Goal: Information Seeking & Learning: Learn about a topic

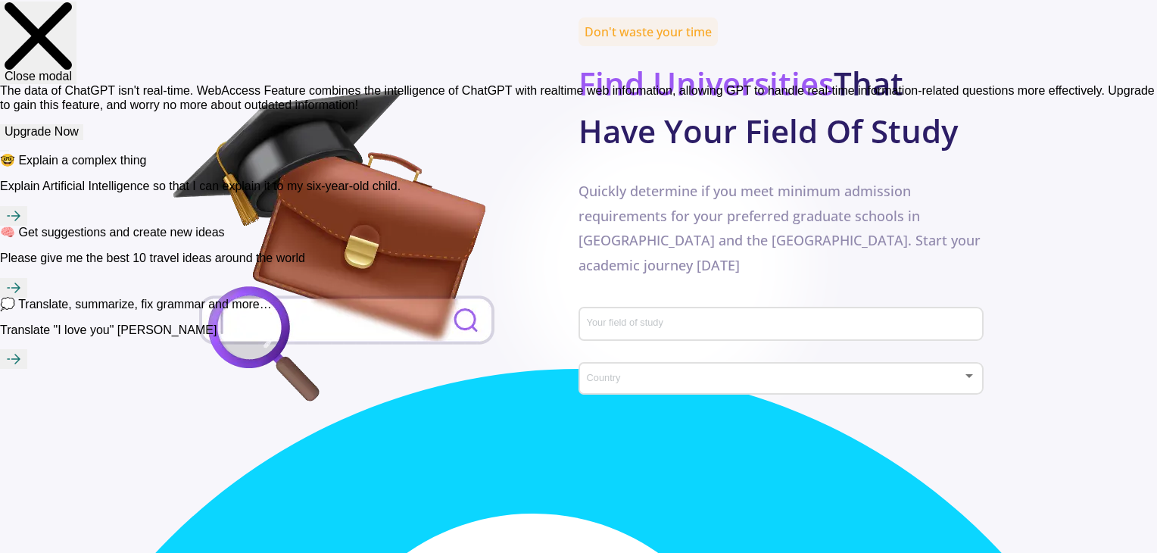
scroll to position [757, 0]
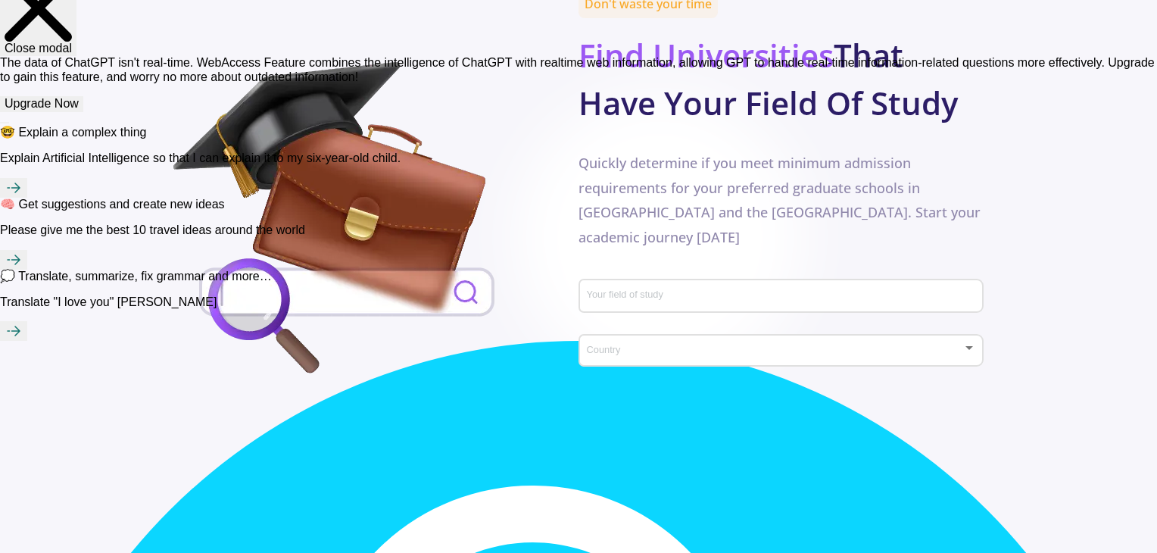
click at [582, 328] on div "Country" at bounding box center [781, 348] width 391 height 38
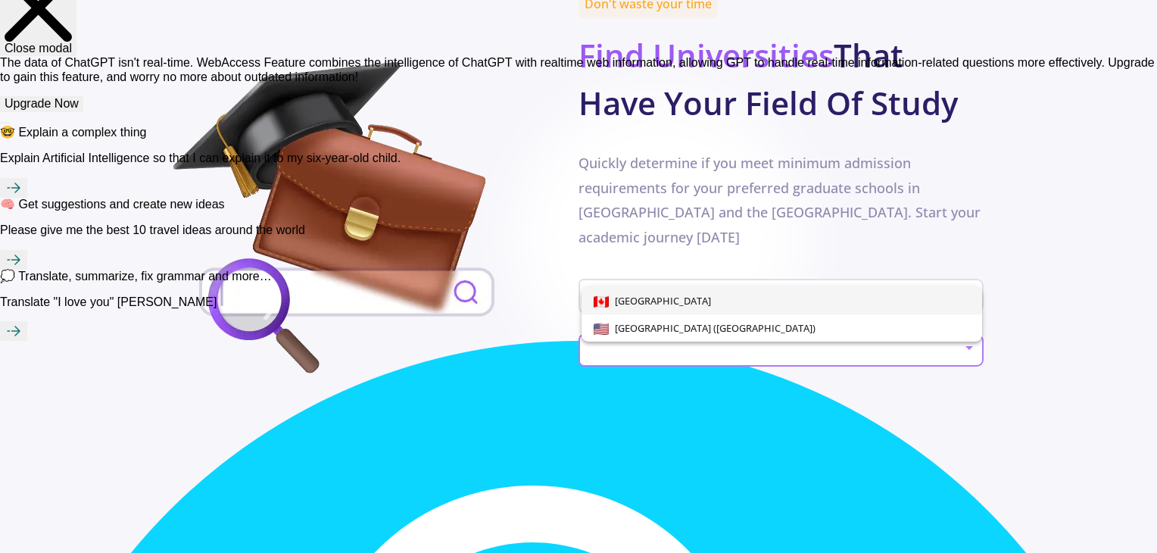
click at [582, 287] on div "[GEOGRAPHIC_DATA] [GEOGRAPHIC_DATA] ([GEOGRAPHIC_DATA])" at bounding box center [782, 314] width 401 height 55
click at [582, 246] on div at bounding box center [578, 276] width 1157 height 553
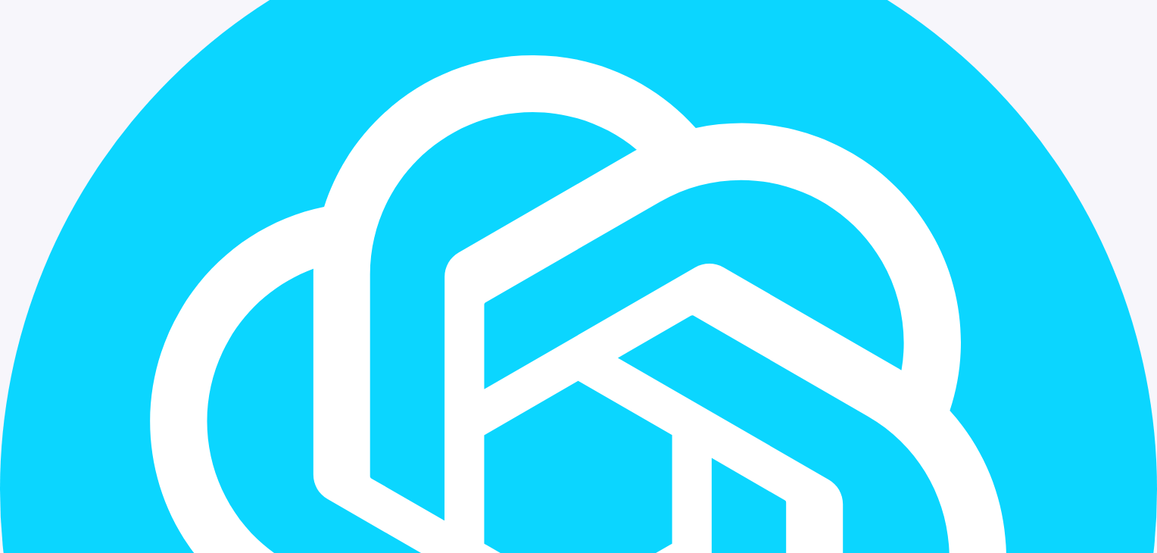
scroll to position [1212, 0]
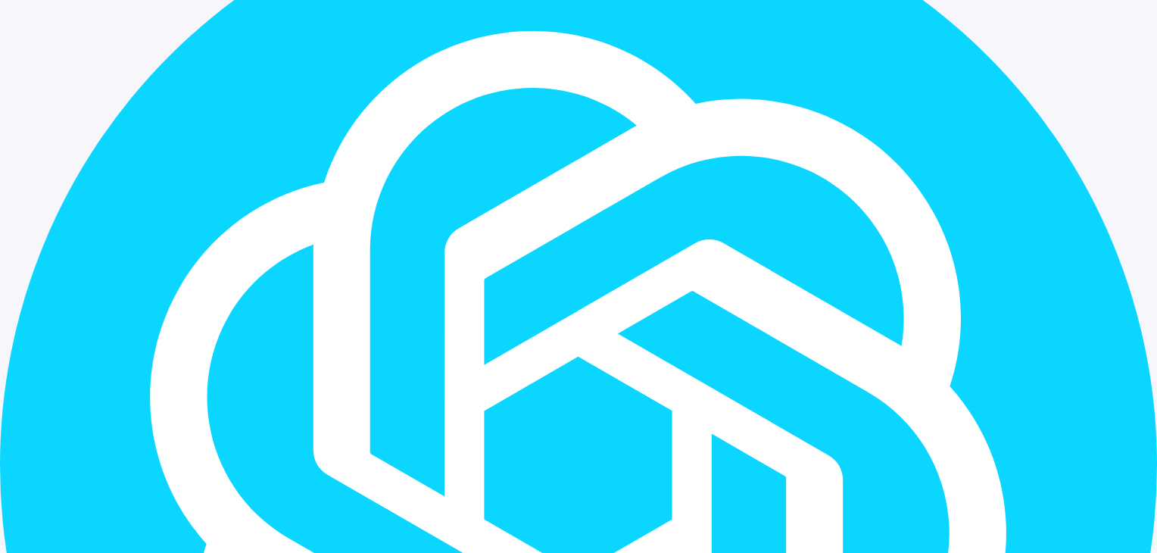
click at [566, 328] on span "Bachelor" at bounding box center [587, 454] width 45 height 14
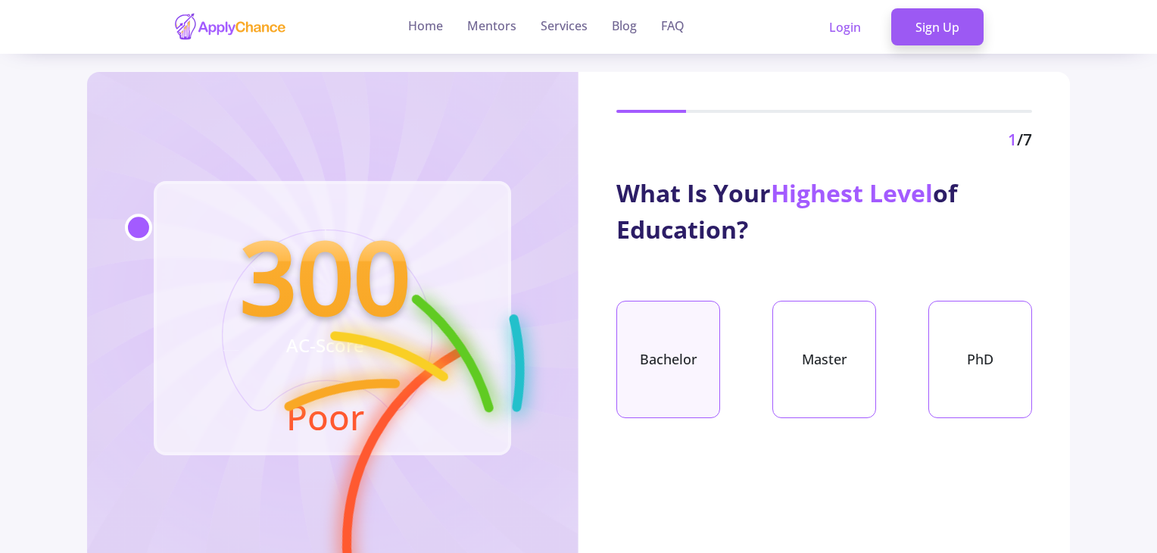
click at [582, 328] on div "Bachelor" at bounding box center [669, 359] width 104 height 117
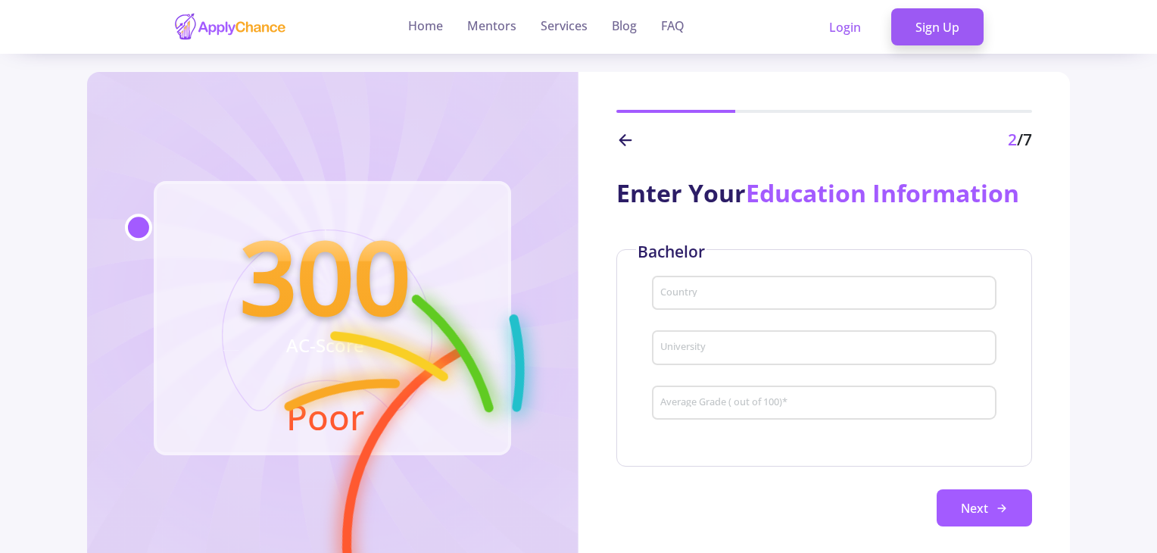
click at [582, 290] on input "Country" at bounding box center [827, 294] width 334 height 14
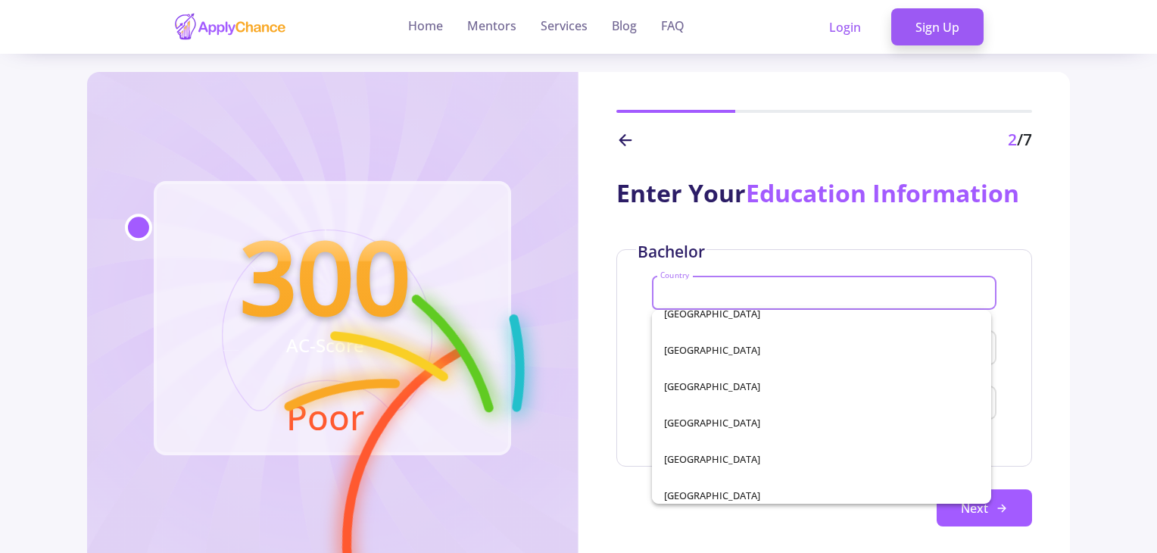
scroll to position [3020, 0]
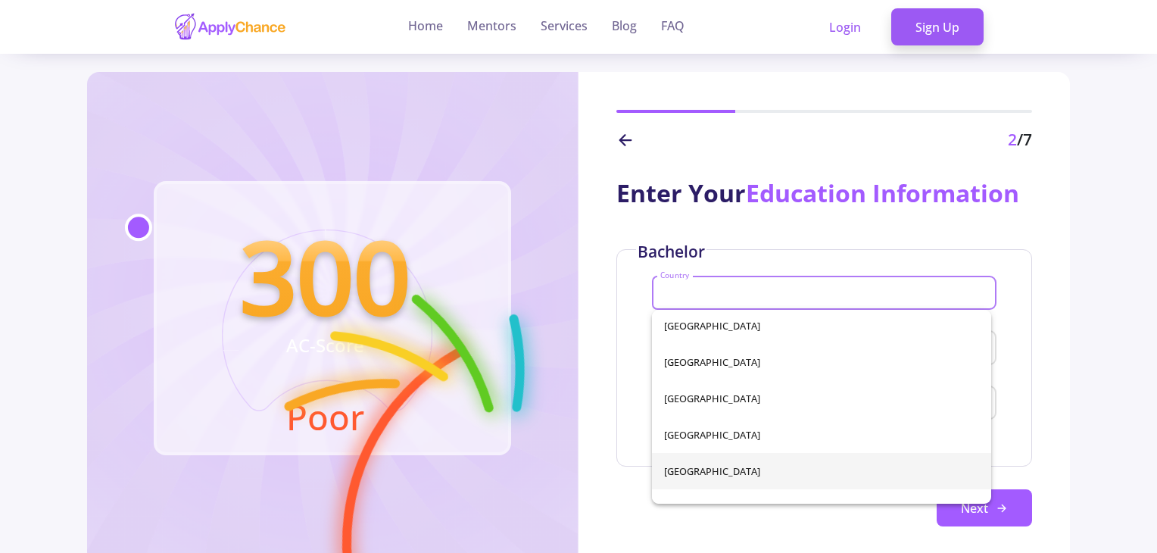
click at [582, 328] on span "Iran" at bounding box center [821, 471] width 315 height 36
type input "Iran"
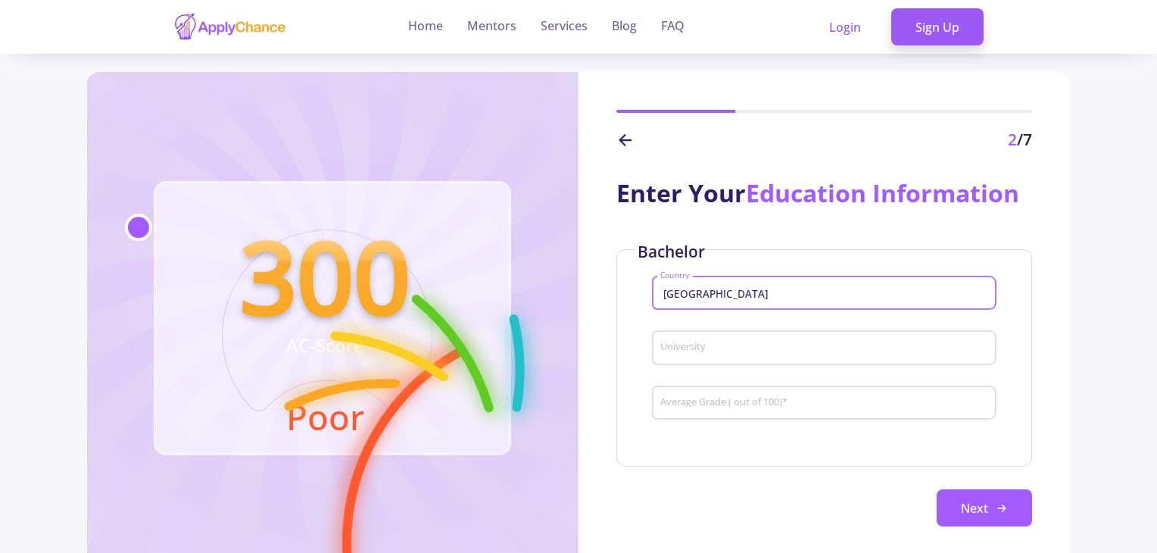
click at [582, 328] on input "University" at bounding box center [827, 349] width 334 height 14
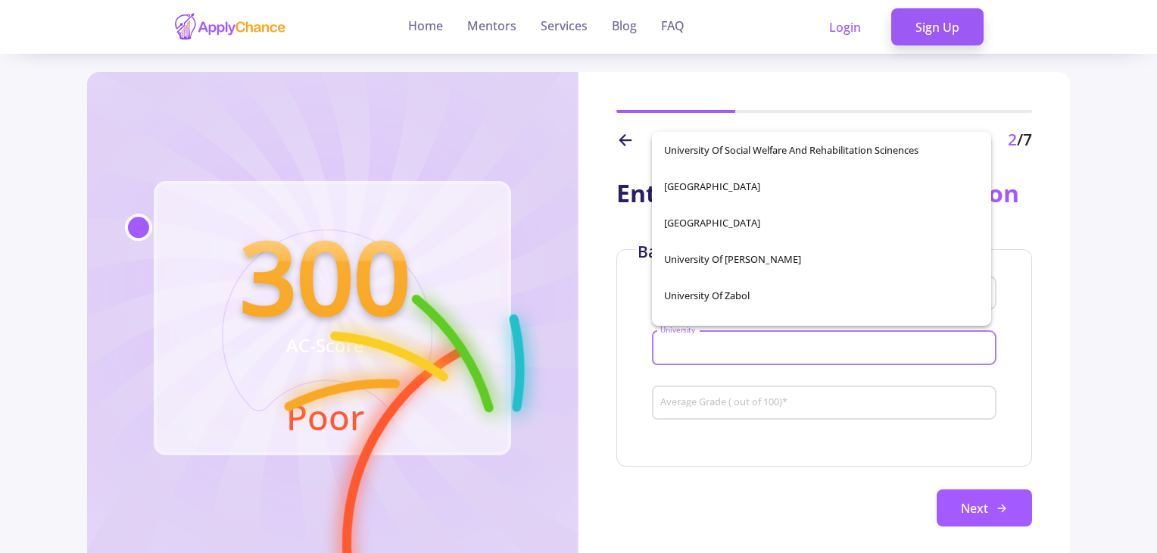
scroll to position [27699, 0]
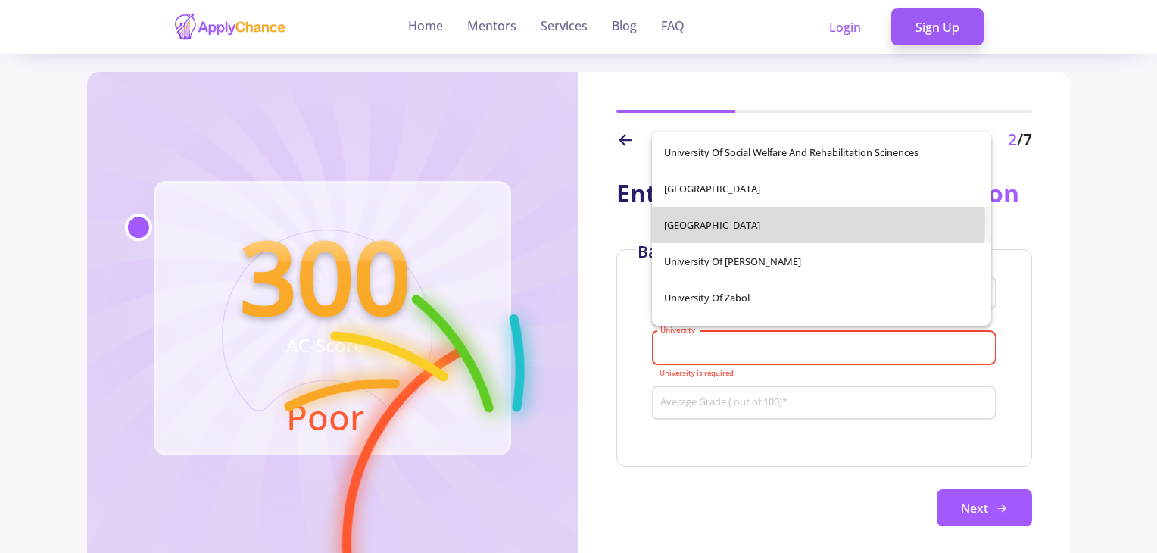
click at [582, 223] on span "University of Tehran" at bounding box center [821, 225] width 315 height 36
type input "University of Tehran"
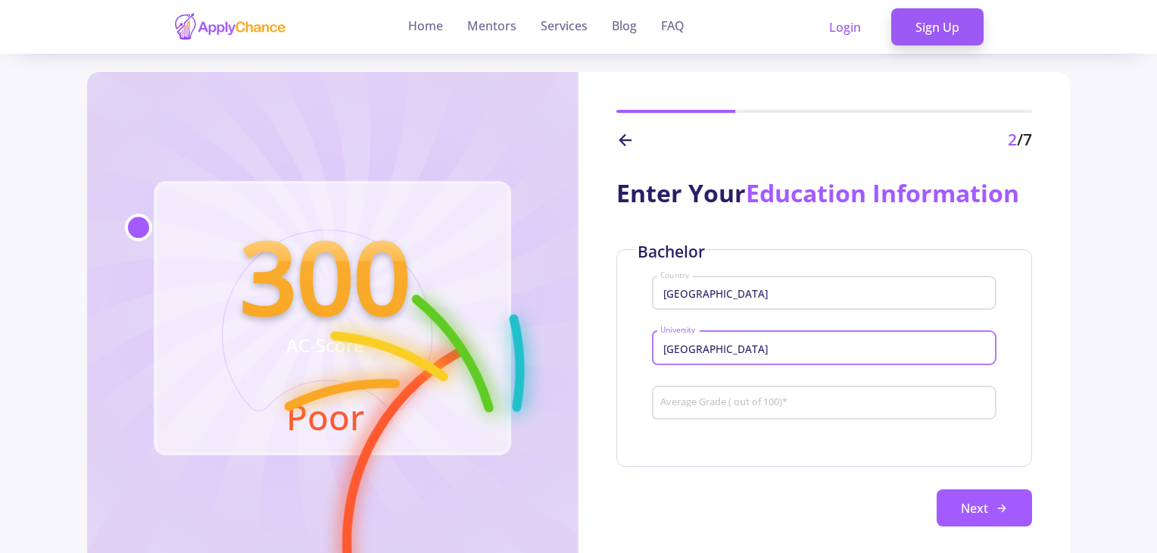
click at [582, 328] on input "Average Grade ( out of 100) *" at bounding box center [827, 404] width 334 height 14
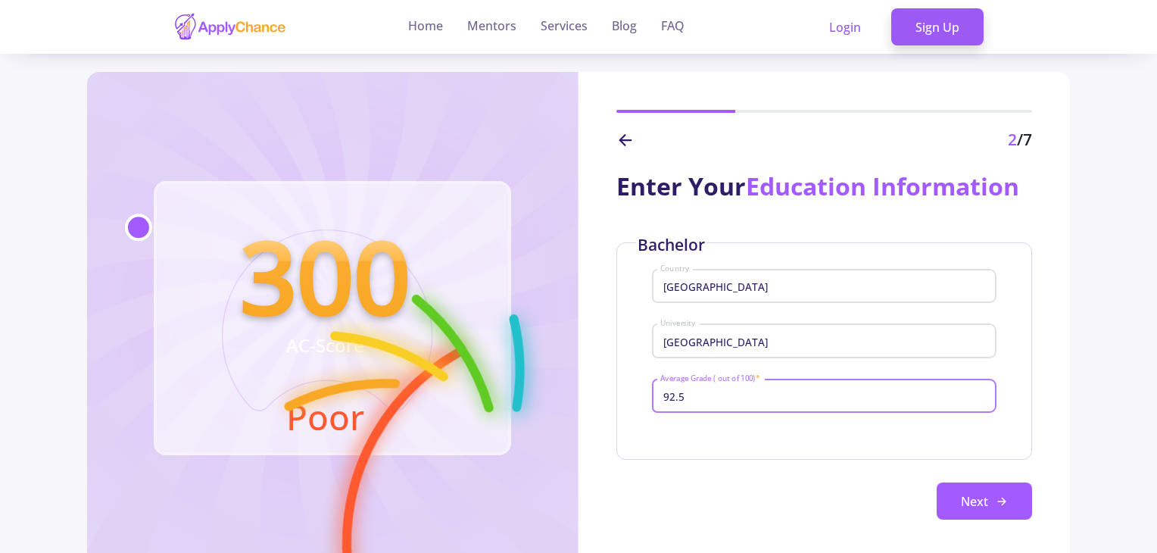
scroll to position [11, 0]
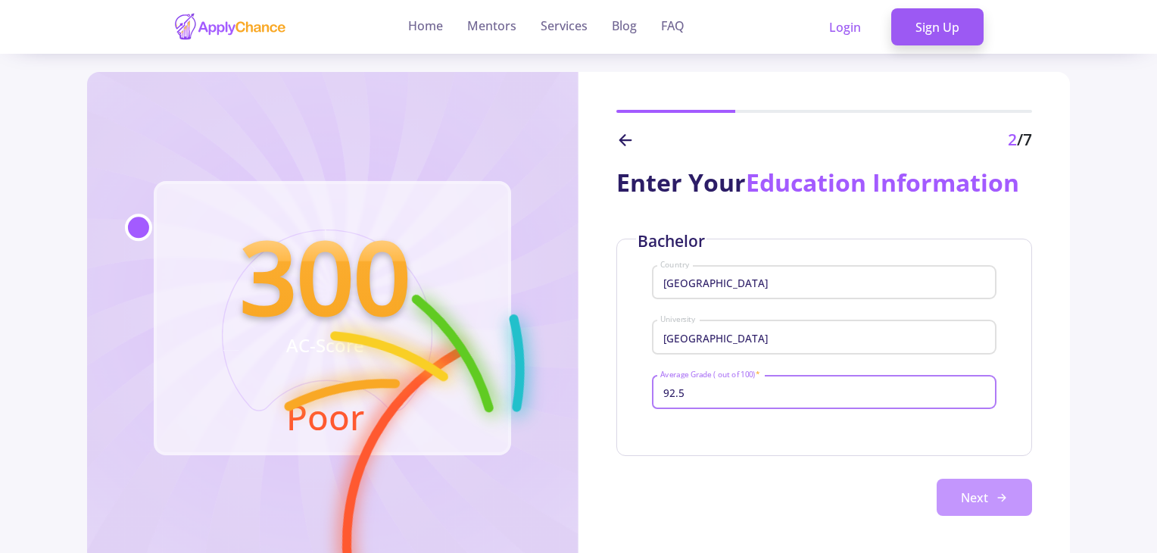
type input "92.5"
click at [582, 328] on button "Next" at bounding box center [984, 498] width 95 height 38
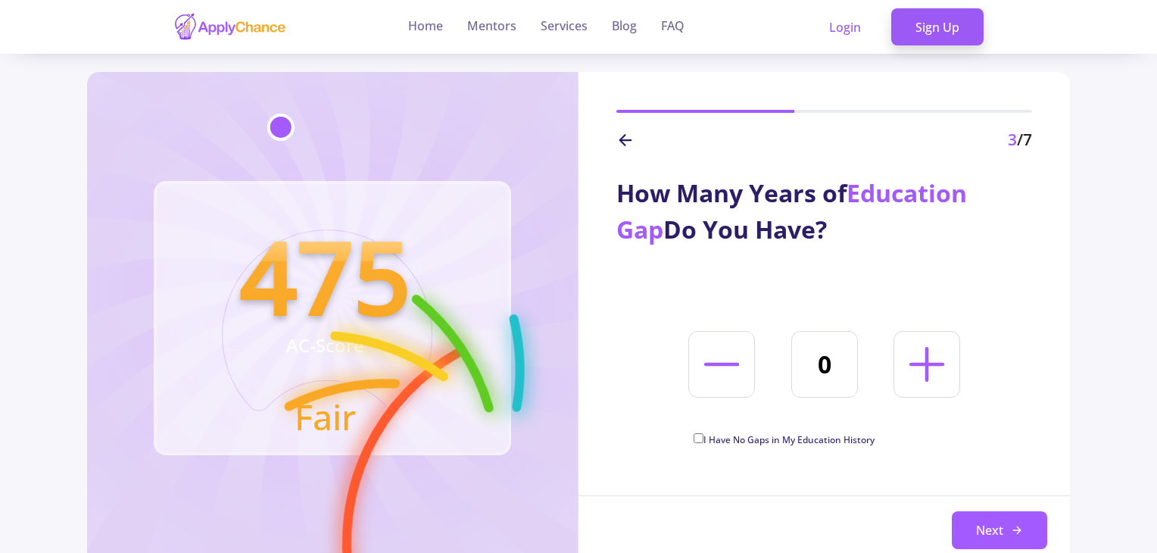
click at [582, 328] on div "How Many Years of Education Gap Do You Have? 0 I Have No Gaps in My Education H…" at bounding box center [825, 302] width 492 height 301
drag, startPoint x: 700, startPoint y: 437, endPoint x: 712, endPoint y: 444, distance: 13.9
click at [582, 328] on input "I Have No Gaps in My Education History" at bounding box center [699, 438] width 10 height 10
checkbox input "true"
click at [582, 328] on button "Next" at bounding box center [999, 530] width 95 height 38
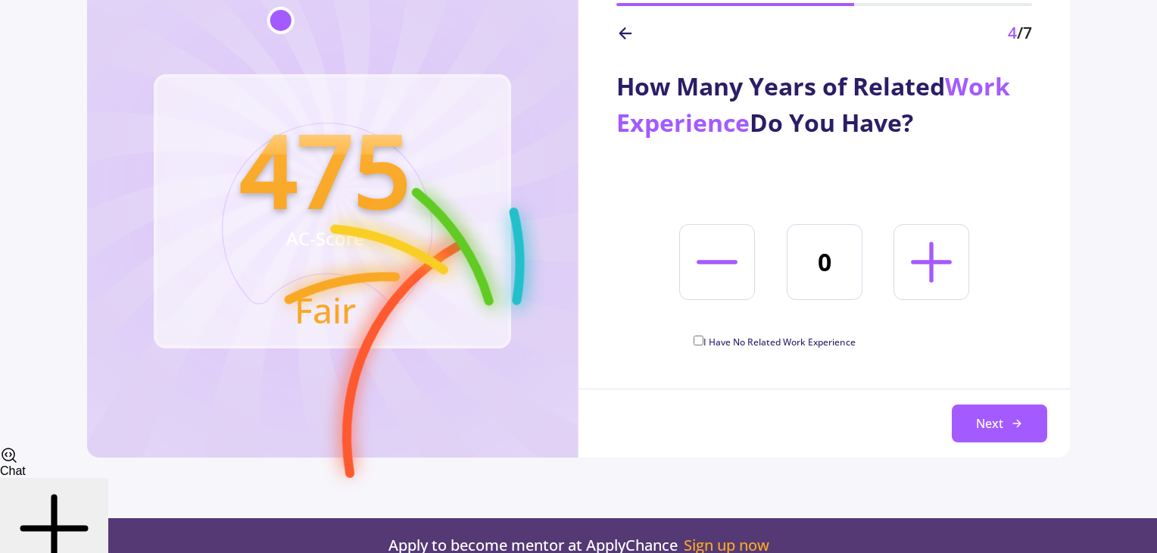
scroll to position [76, 0]
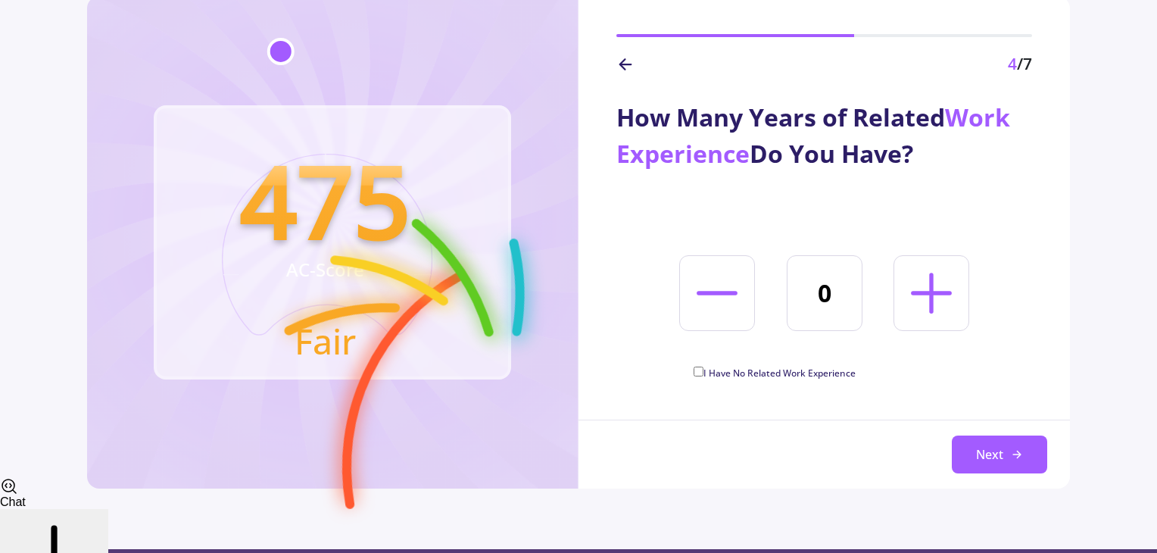
click at [582, 286] on line at bounding box center [932, 292] width 0 height 36
type input "1"
click at [582, 328] on button "Next" at bounding box center [999, 454] width 95 height 38
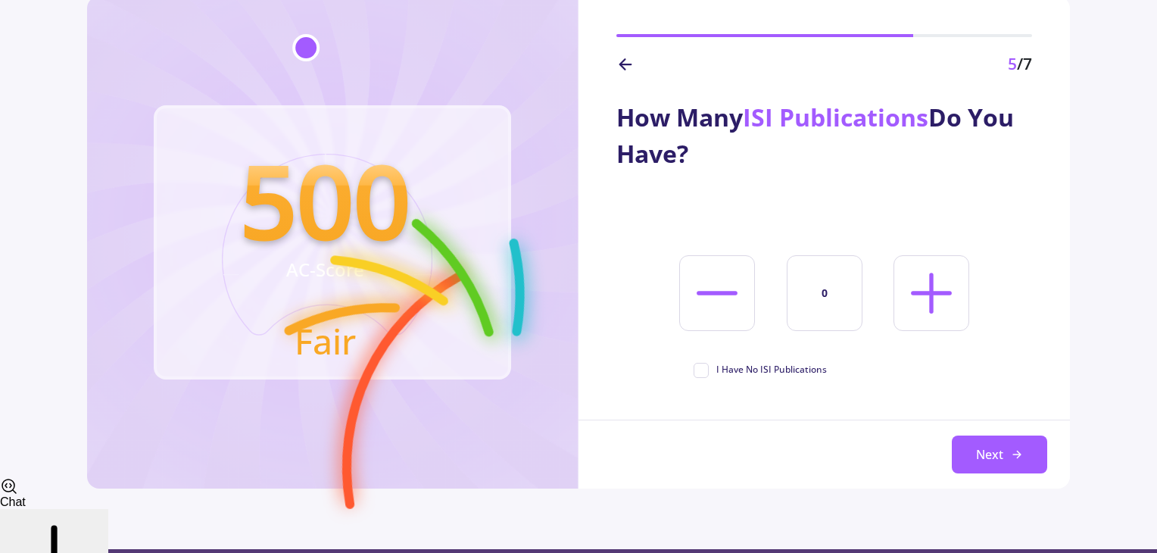
click at [582, 328] on span "I Have No ISI Publications" at bounding box center [760, 370] width 133 height 14
click at [582, 328] on input "I Have No ISI Publications" at bounding box center [699, 368] width 10 height 10
checkbox input "true"
click at [582, 328] on button "Next" at bounding box center [999, 454] width 95 height 38
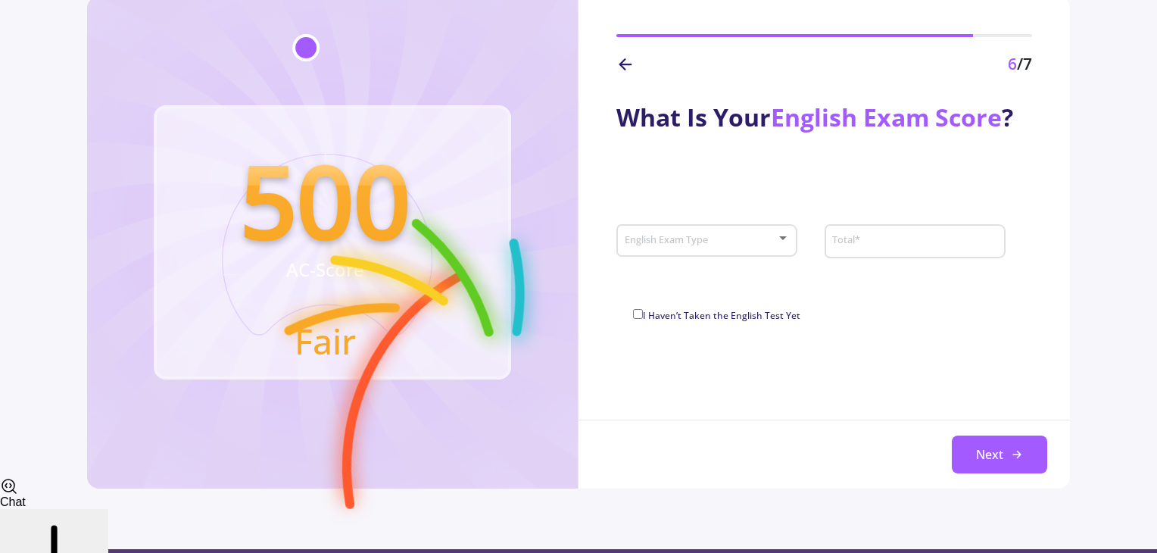
click at [582, 240] on span at bounding box center [702, 241] width 149 height 11
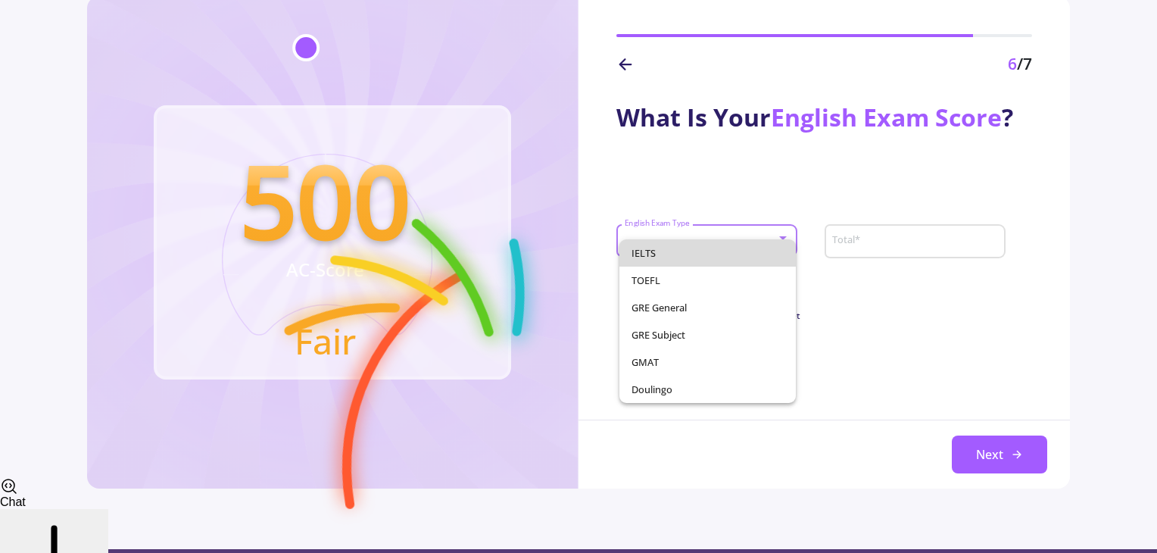
click at [582, 248] on span "IELTS" at bounding box center [708, 252] width 153 height 27
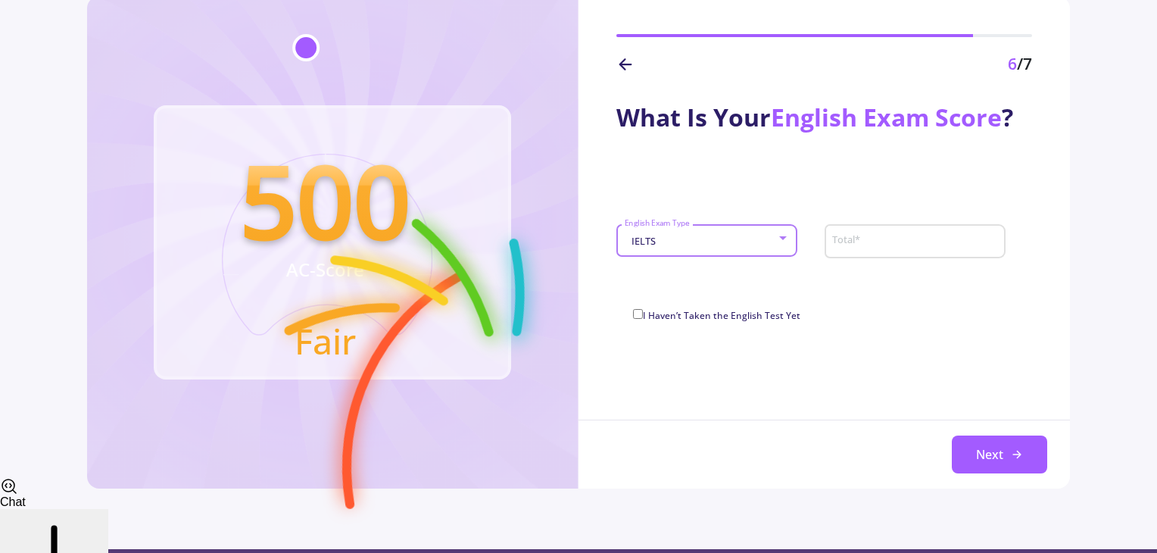
click at [582, 240] on input "Total *" at bounding box center [917, 242] width 170 height 14
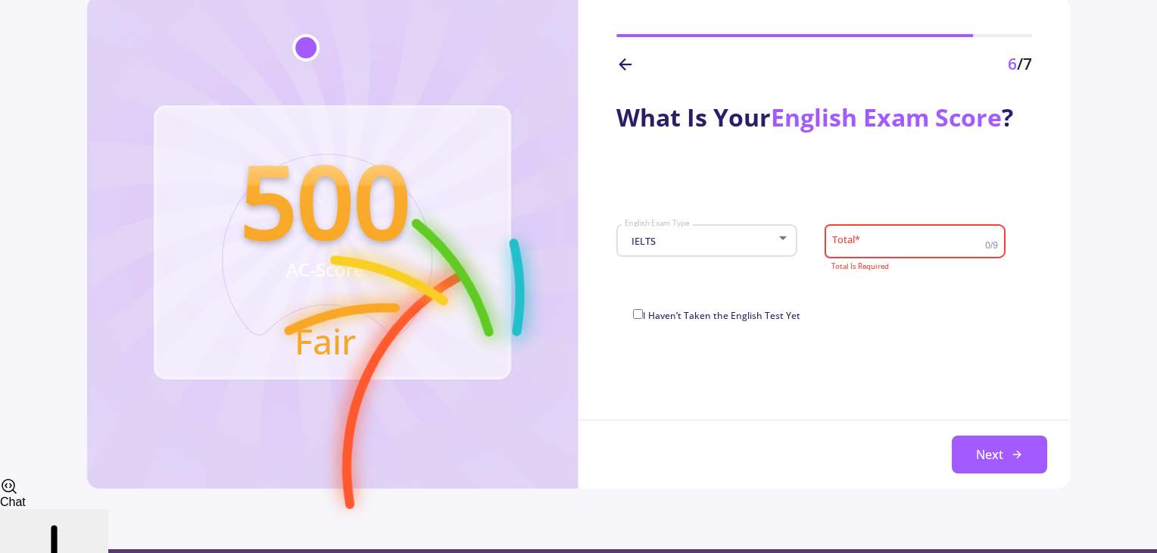
click at [582, 312] on input "I Haven’t Taken the English Test Yet" at bounding box center [638, 314] width 10 height 10
checkbox input "true"
type input "0"
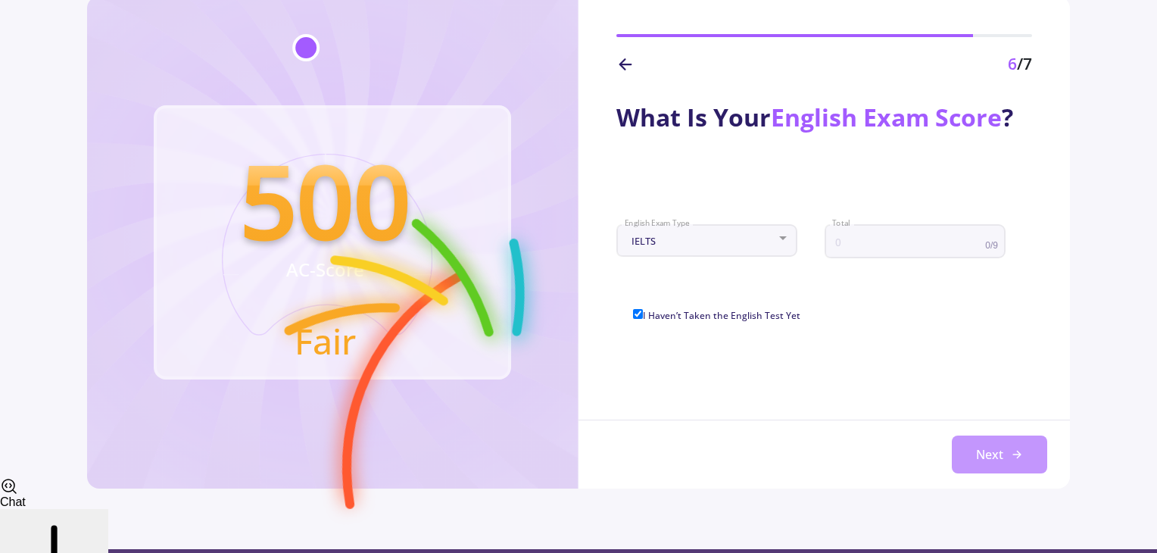
click at [582, 328] on button "Next" at bounding box center [999, 454] width 95 height 38
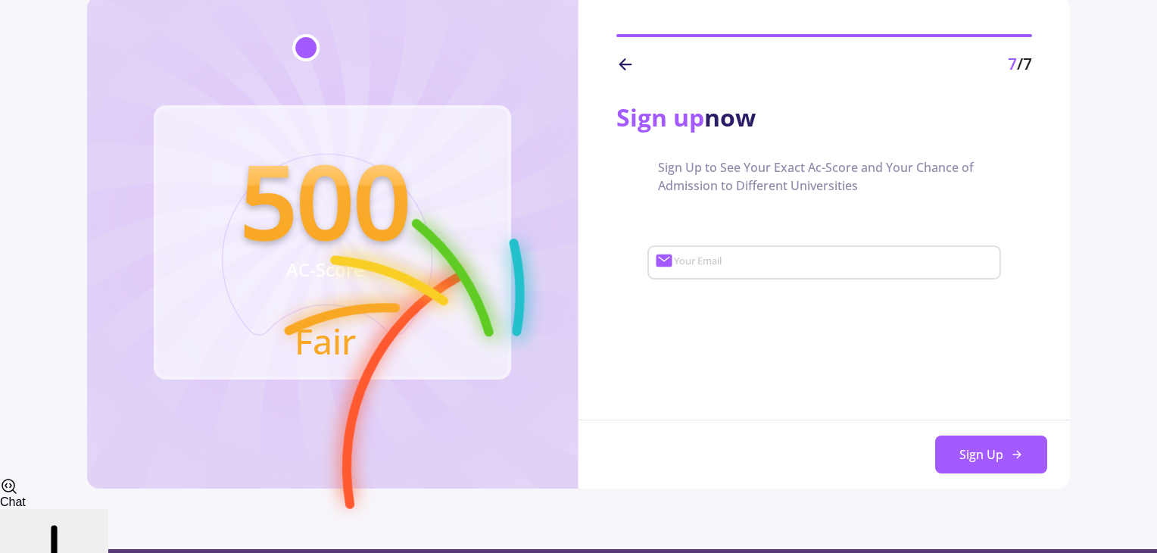
click at [582, 265] on input "Your Email" at bounding box center [835, 263] width 325 height 14
type input "[EMAIL_ADDRESS][DOMAIN_NAME]"
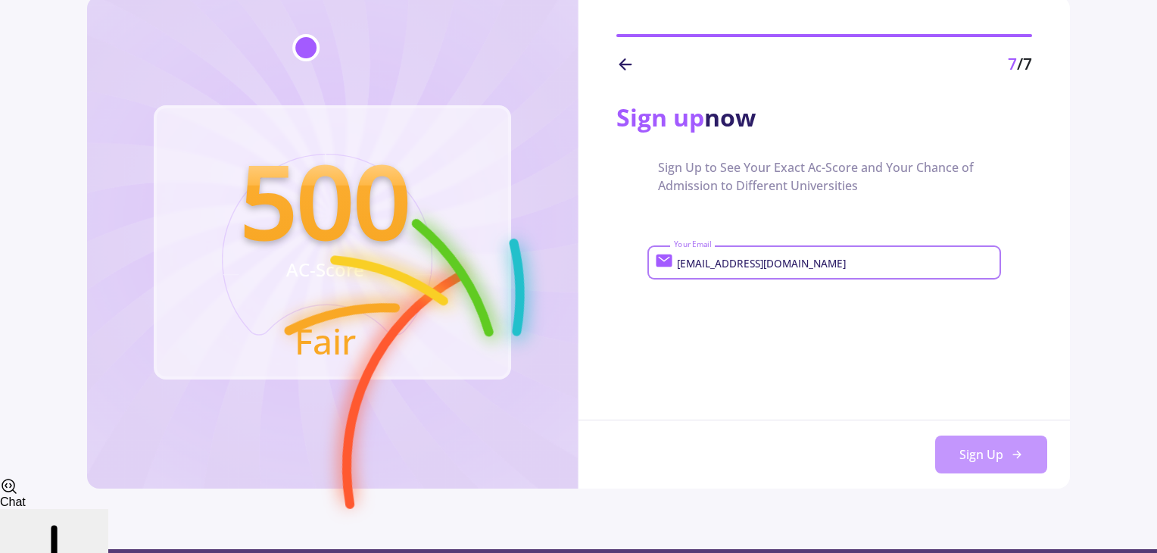
click at [582, 328] on button "Sign Up" at bounding box center [991, 454] width 112 height 38
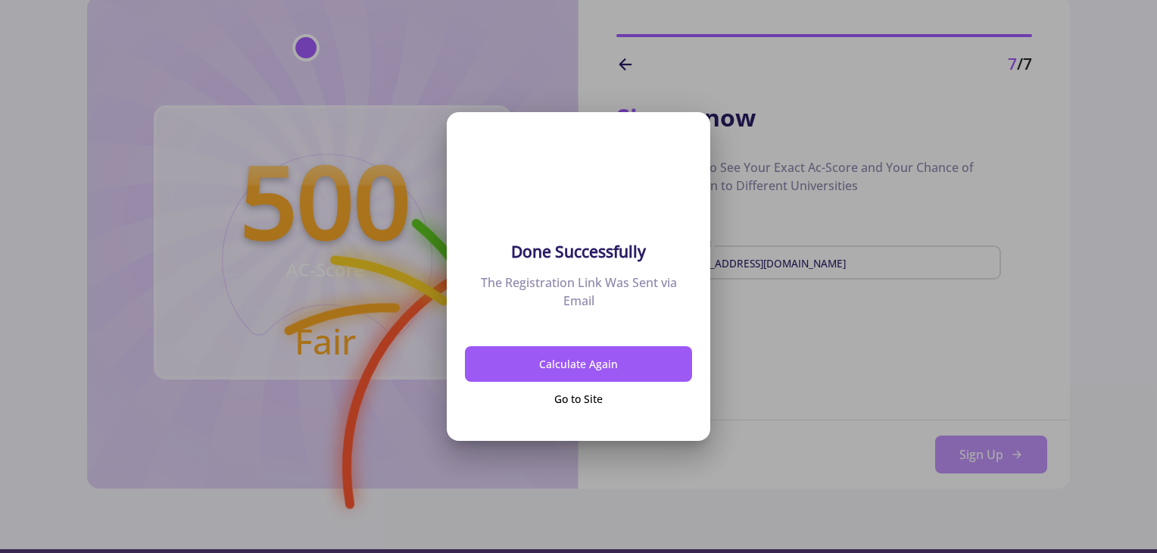
scroll to position [0, 0]
click at [579, 328] on button "Go to Site" at bounding box center [578, 400] width 227 height 36
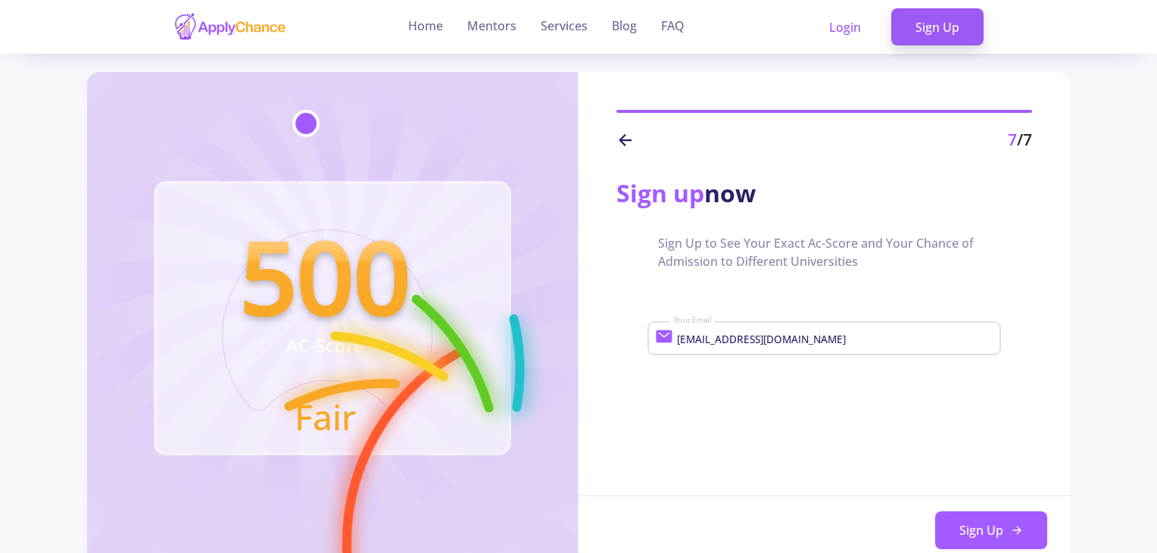
scroll to position [76, 0]
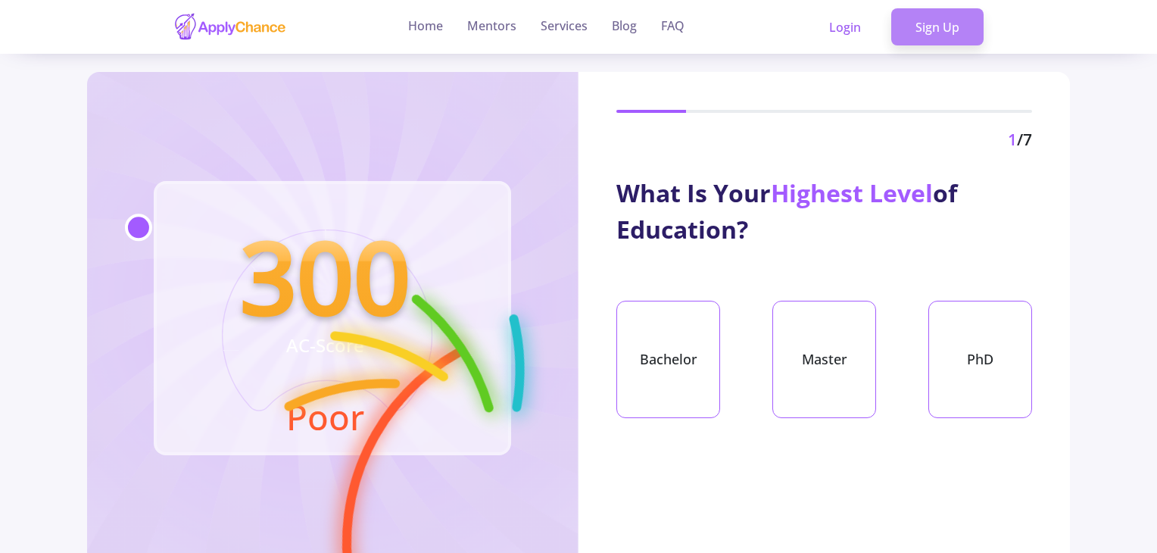
click at [582, 30] on link "Sign Up" at bounding box center [937, 27] width 92 height 38
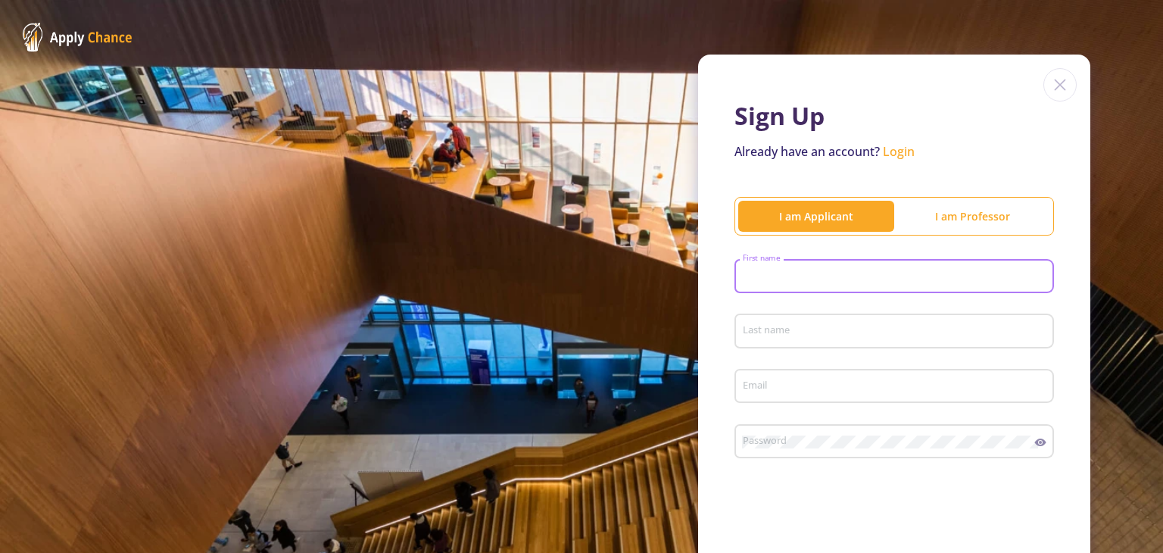
click at [582, 276] on input "First name" at bounding box center [896, 277] width 309 height 14
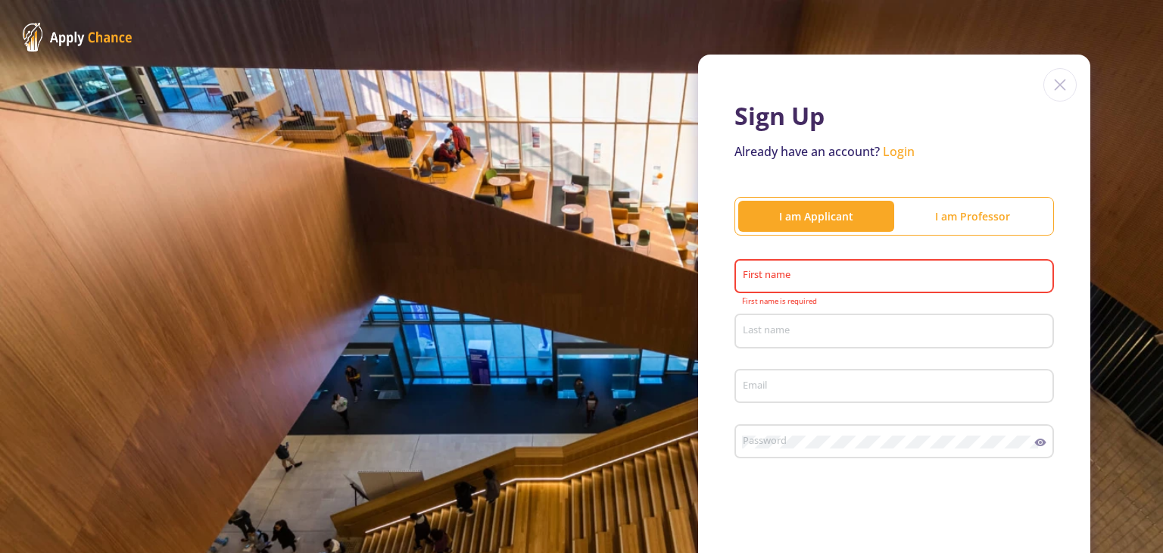
click at [582, 269] on div "First name" at bounding box center [894, 273] width 305 height 39
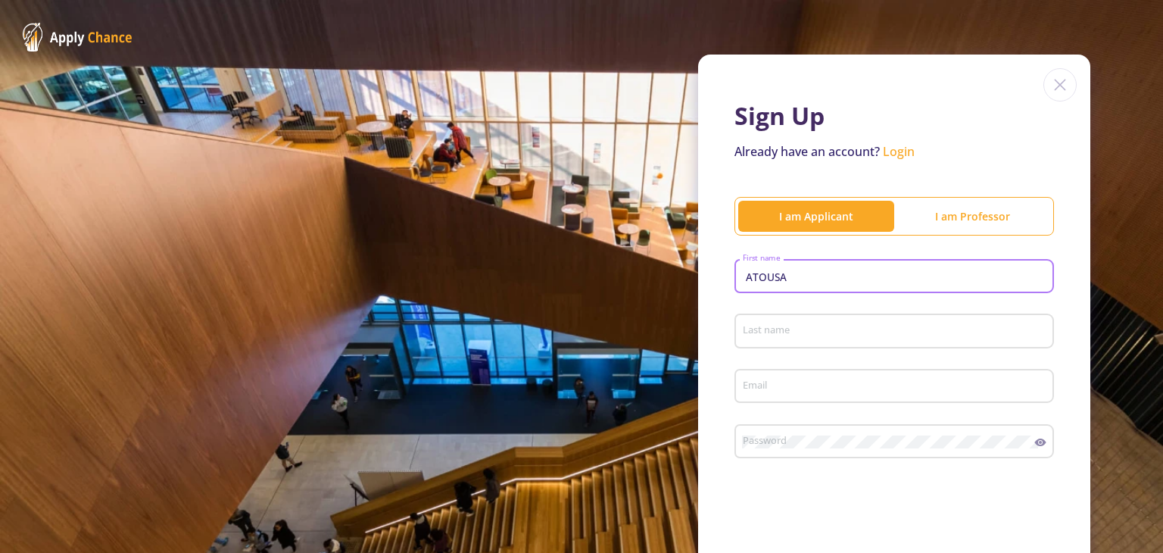
type input "ATOUSA"
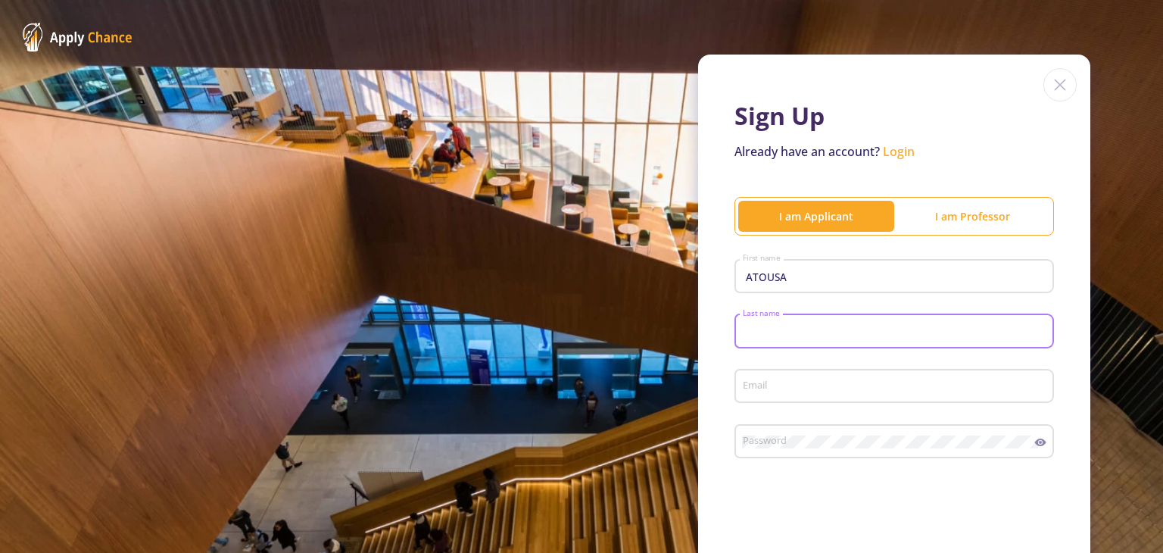
click at [582, 327] on input "Last name" at bounding box center [896, 332] width 309 height 14
type input "NOUSH"
click at [582, 328] on div "Email" at bounding box center [895, 391] width 320 height 50
click at [582, 328] on input "Email" at bounding box center [896, 387] width 309 height 14
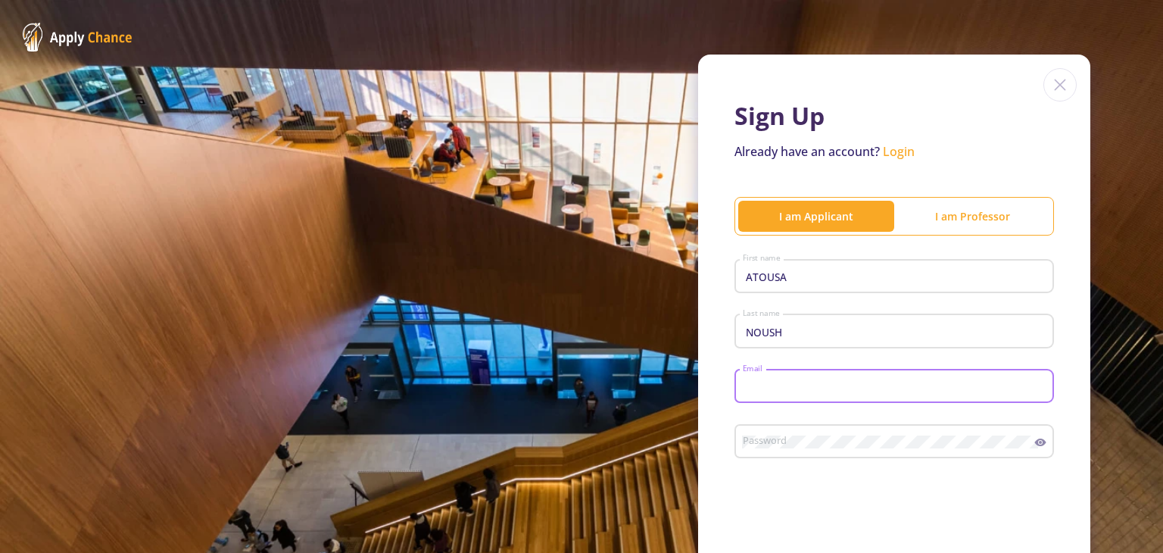
type input "[EMAIL_ADDRESS][DOMAIN_NAME]"
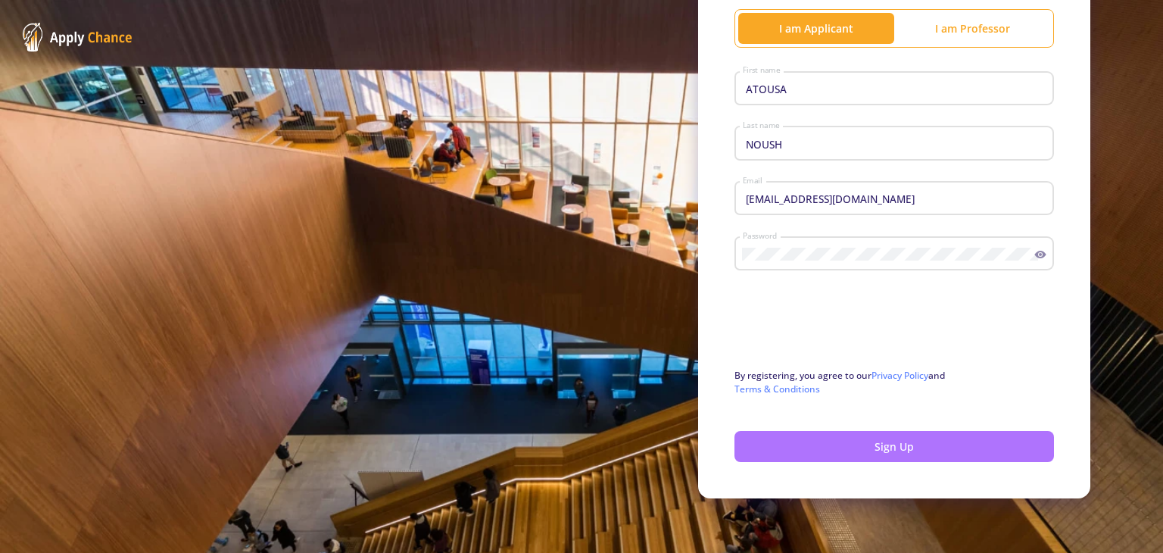
scroll to position [189, 0]
click at [582, 328] on button "Sign Up" at bounding box center [895, 446] width 320 height 31
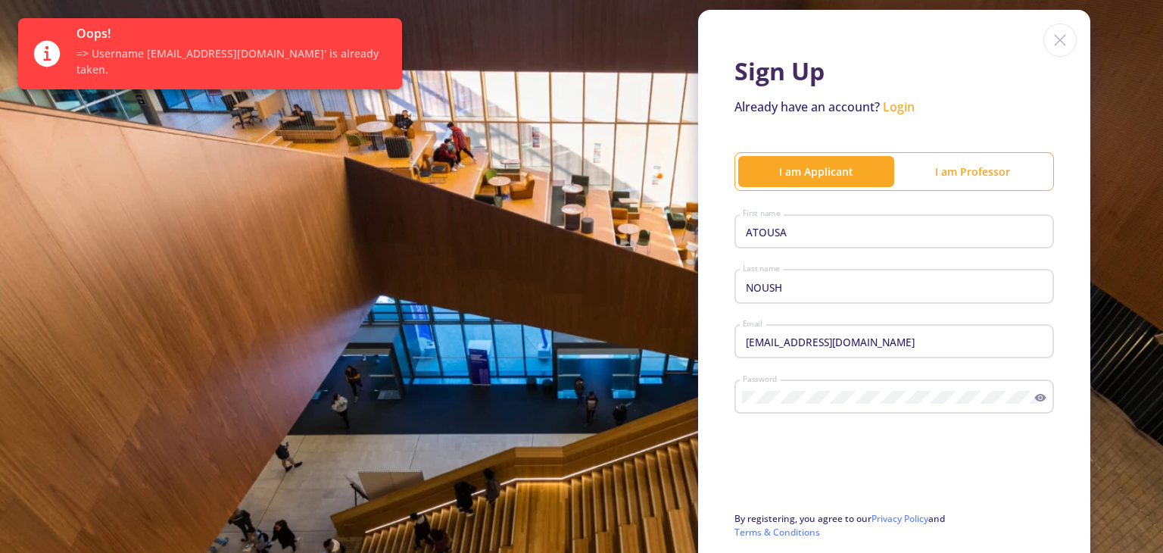
scroll to position [0, 0]
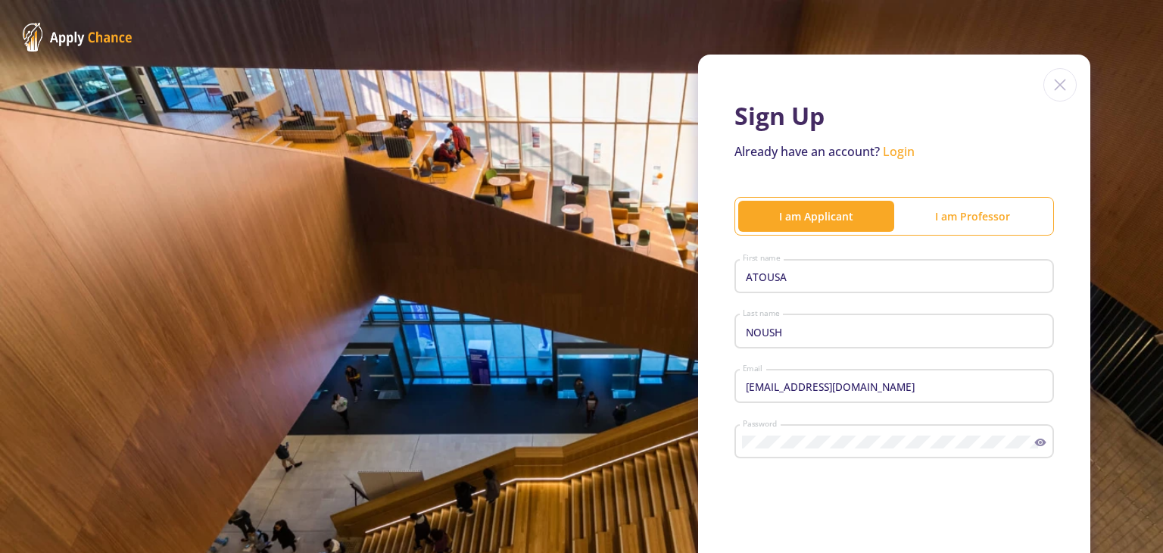
click at [582, 82] on img at bounding box center [1060, 84] width 33 height 33
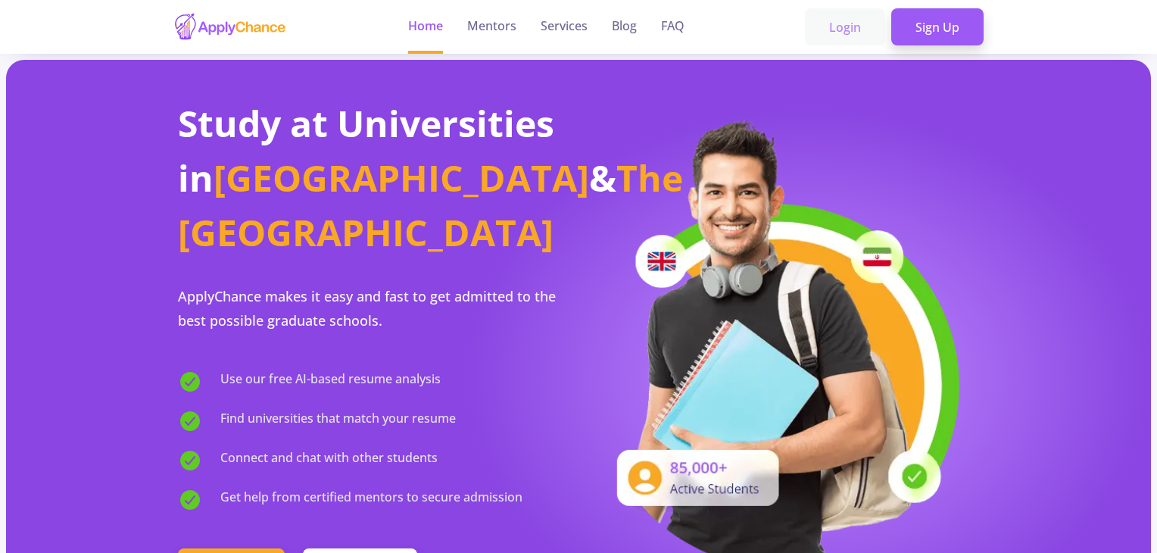
click at [582, 27] on link "Login" at bounding box center [845, 27] width 80 height 38
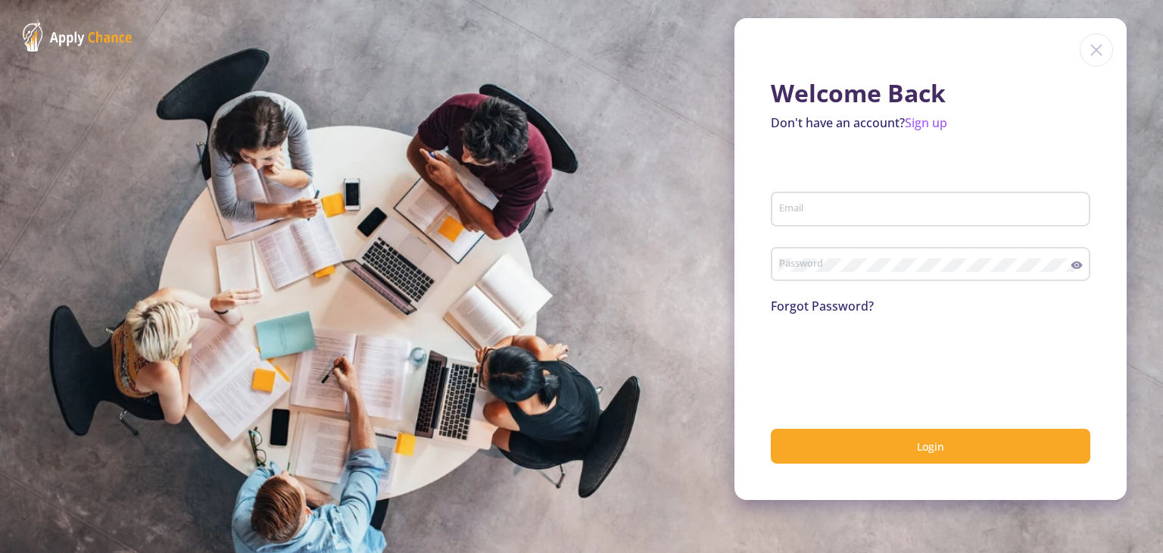
click at [582, 201] on div "Email" at bounding box center [931, 205] width 305 height 39
click at [582, 199] on div "Email" at bounding box center [931, 205] width 305 height 39
type input "[EMAIL_ADDRESS][DOMAIN_NAME]"
click at [582, 304] on link "Forgot Password?" at bounding box center [822, 306] width 103 height 17
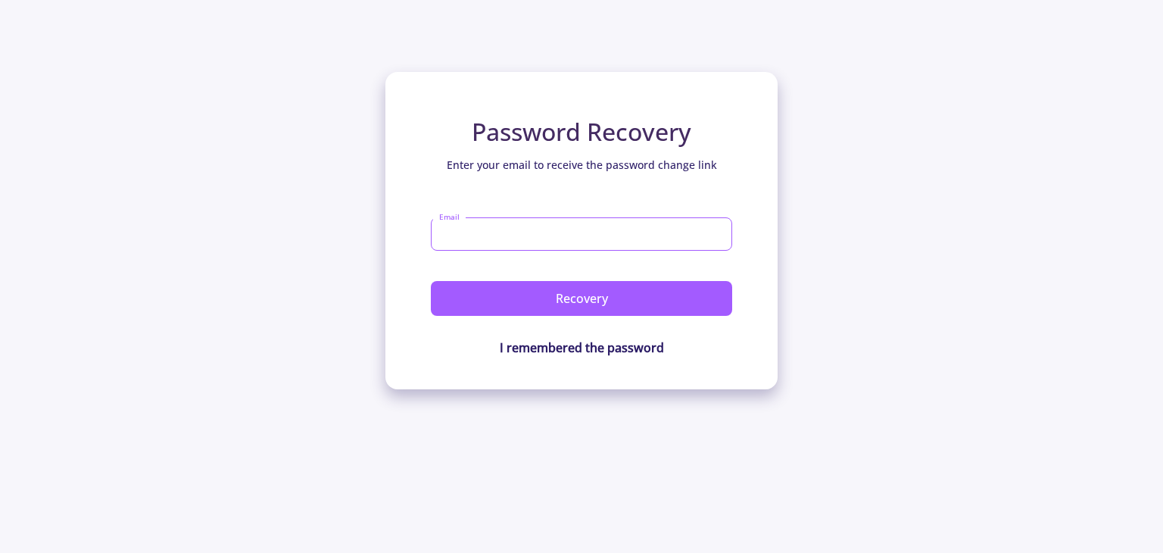
click at [550, 240] on input "Email" at bounding box center [581, 233] width 301 height 33
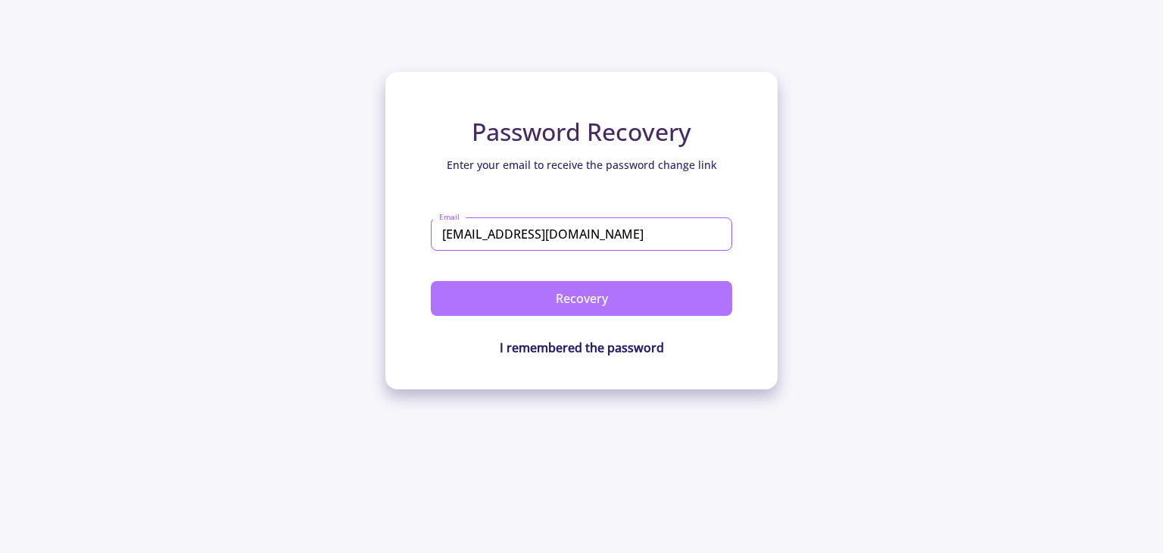
type input "[EMAIL_ADDRESS][DOMAIN_NAME]"
click at [579, 292] on button "Recovery" at bounding box center [581, 298] width 301 height 35
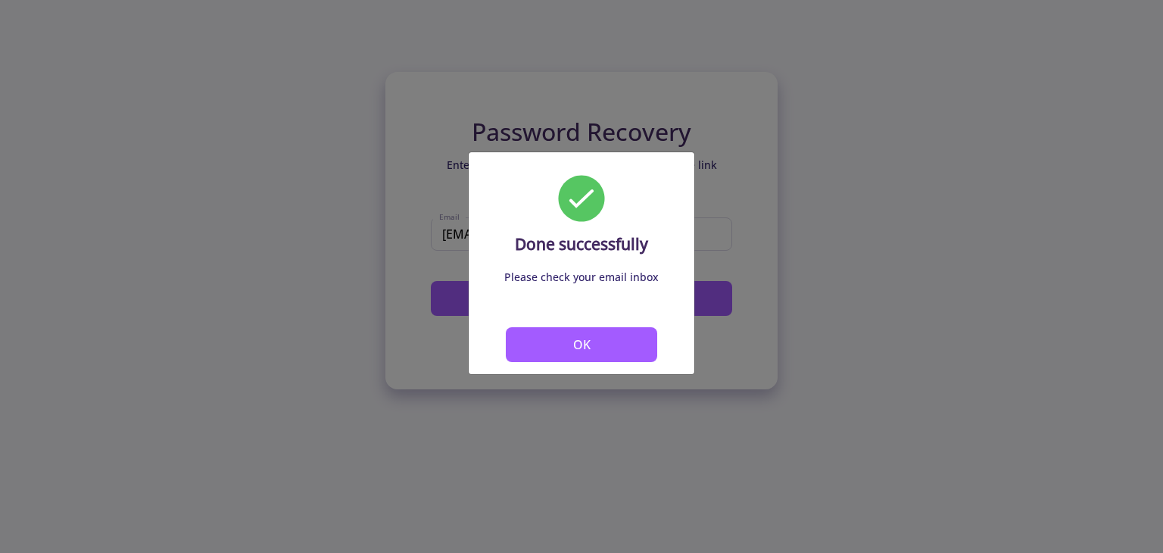
click at [582, 328] on button "OK" at bounding box center [581, 344] width 151 height 35
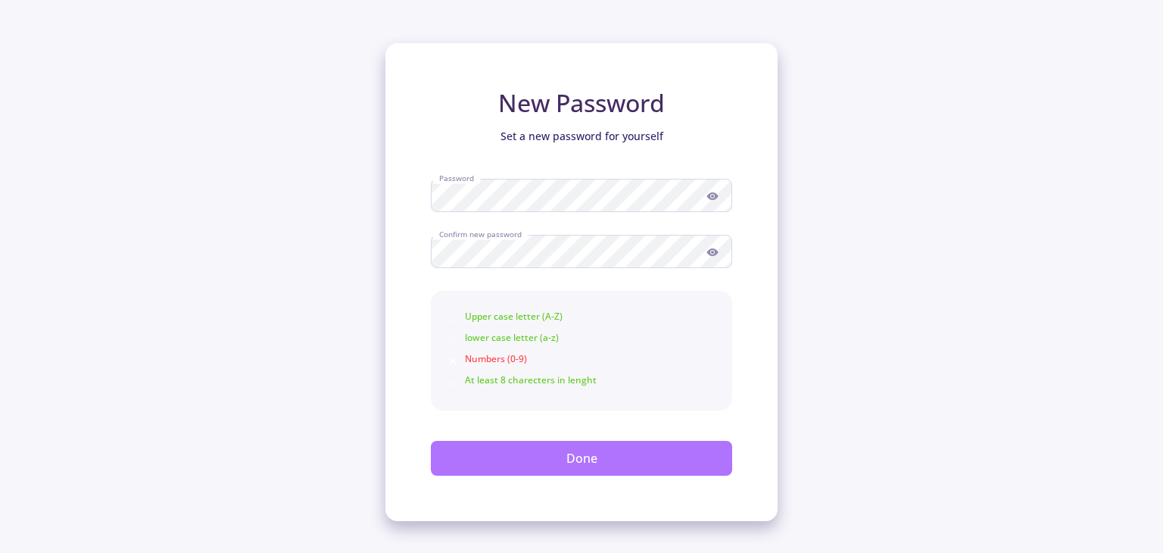
click at [579, 467] on button "Done" at bounding box center [581, 458] width 301 height 35
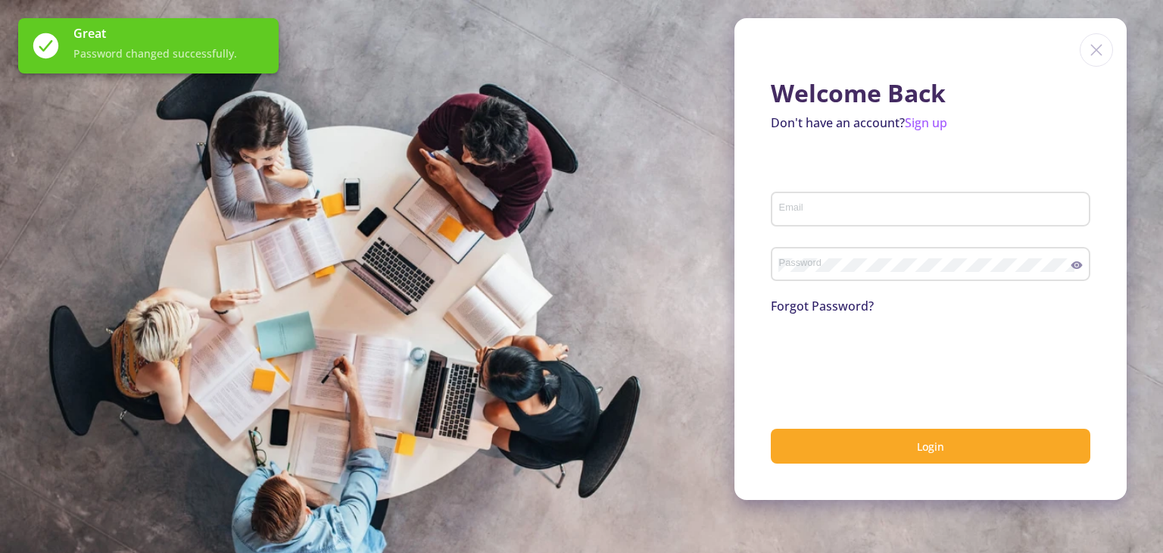
click at [900, 209] on input "Email" at bounding box center [933, 210] width 309 height 14
type input "[EMAIL_ADDRESS][DOMAIN_NAME]"
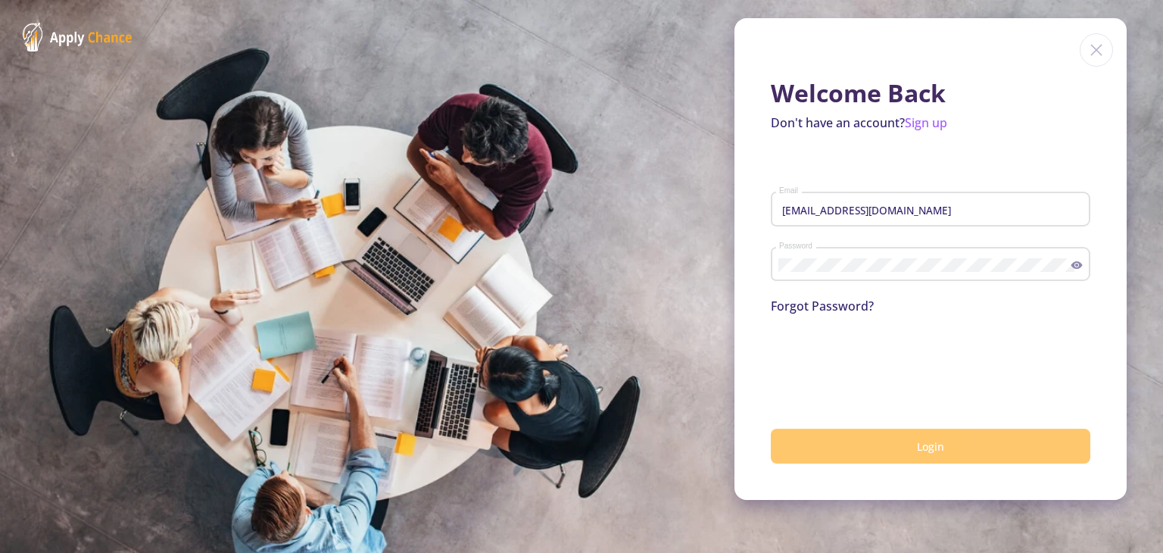
click at [929, 453] on span "Login" at bounding box center [930, 446] width 27 height 14
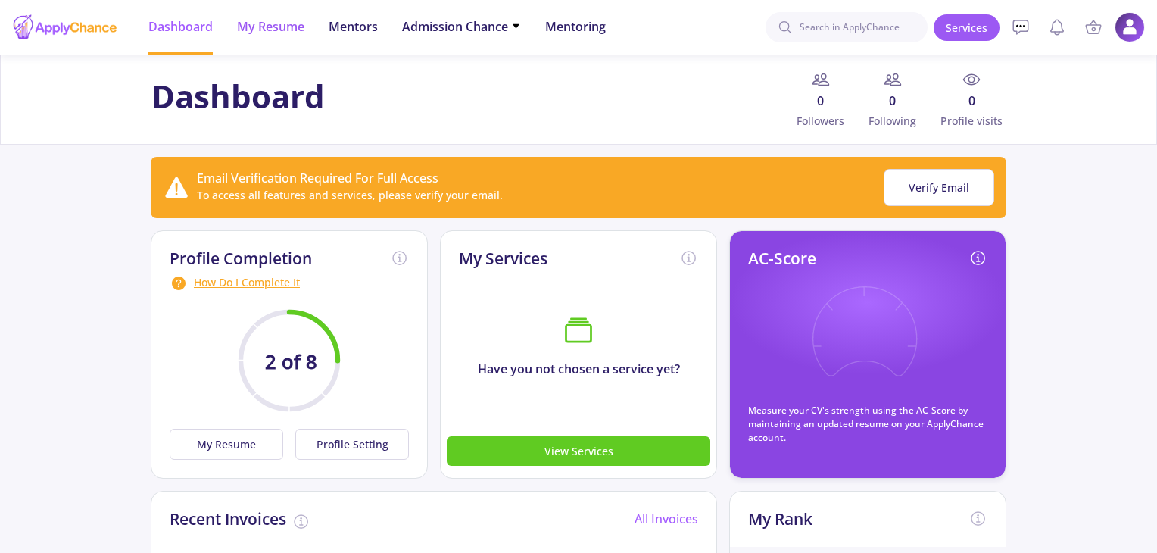
click at [282, 35] on span "My Resume" at bounding box center [270, 26] width 67 height 18
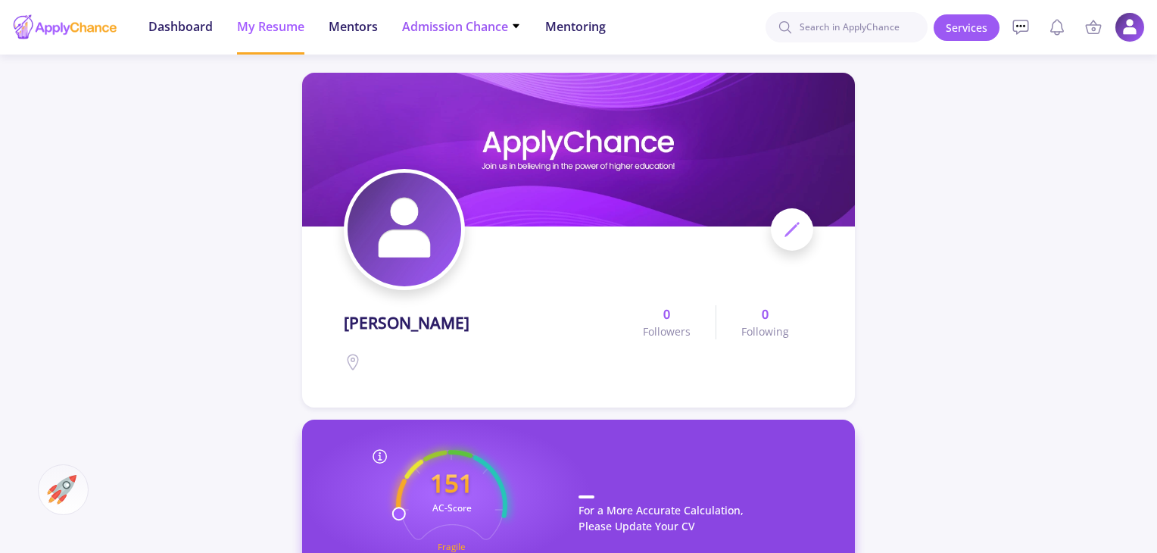
click at [473, 28] on span "Admission Chance" at bounding box center [461, 26] width 119 height 18
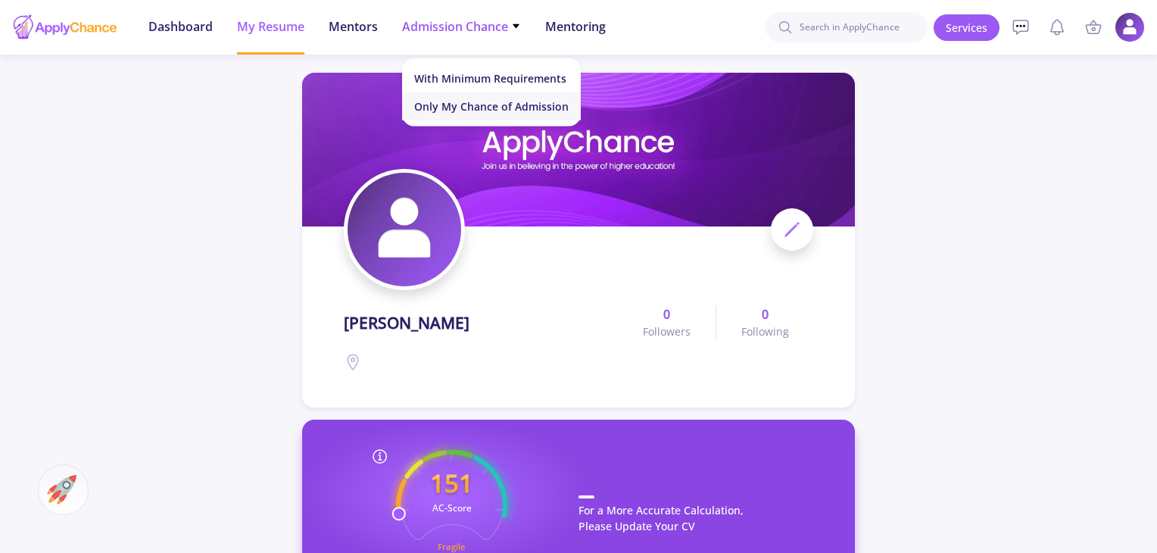
click at [467, 107] on link "Only My Chance of Admission" at bounding box center [491, 106] width 179 height 28
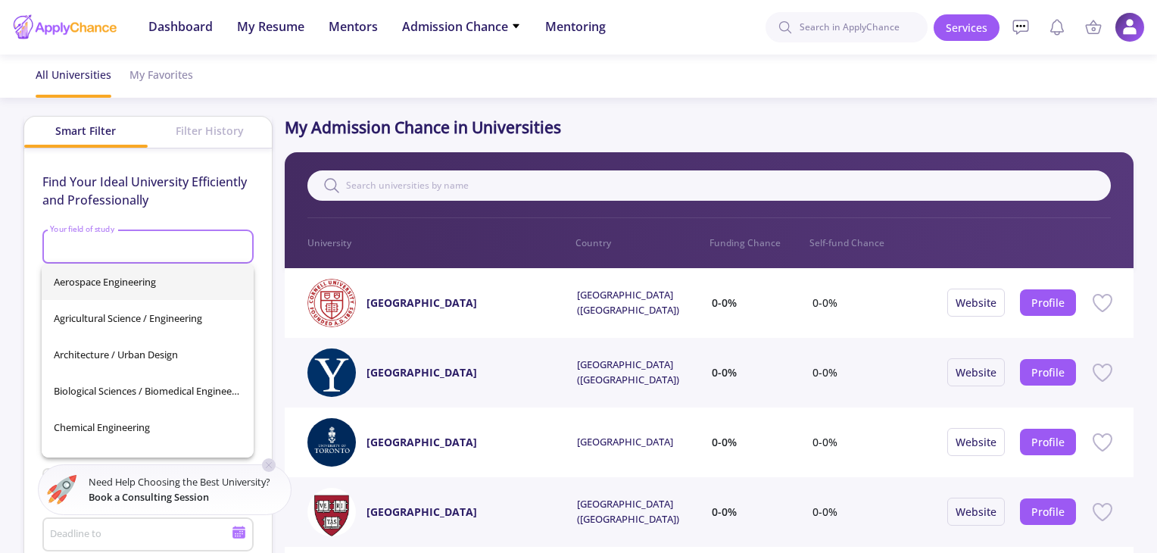
click at [133, 245] on input "Your field of study" at bounding box center [149, 248] width 201 height 14
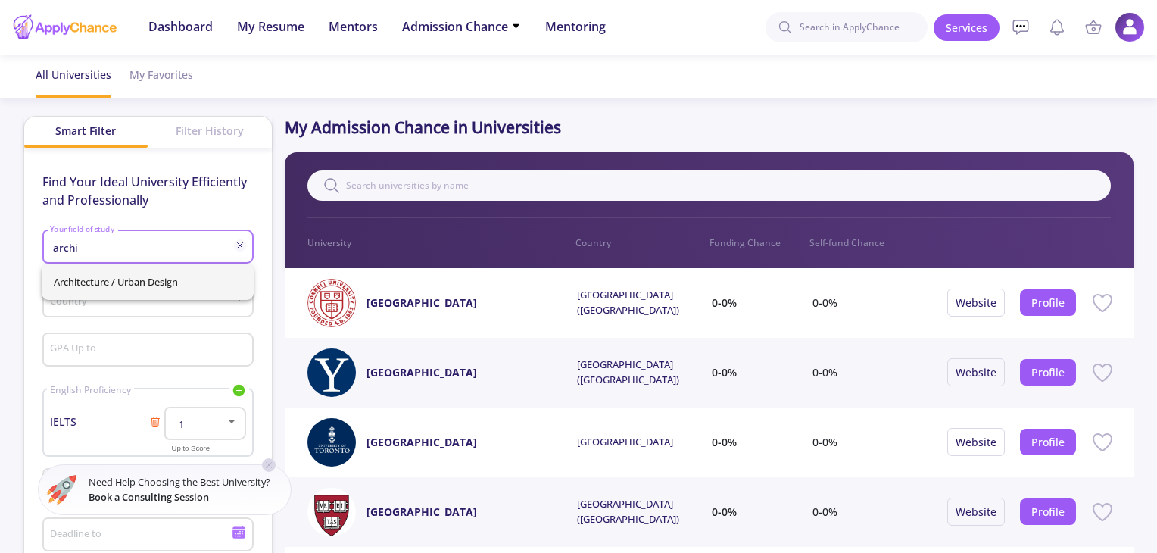
click at [168, 286] on span "Architecture / Urban Design" at bounding box center [148, 282] width 188 height 36
type input "Architecture / Urban Design"
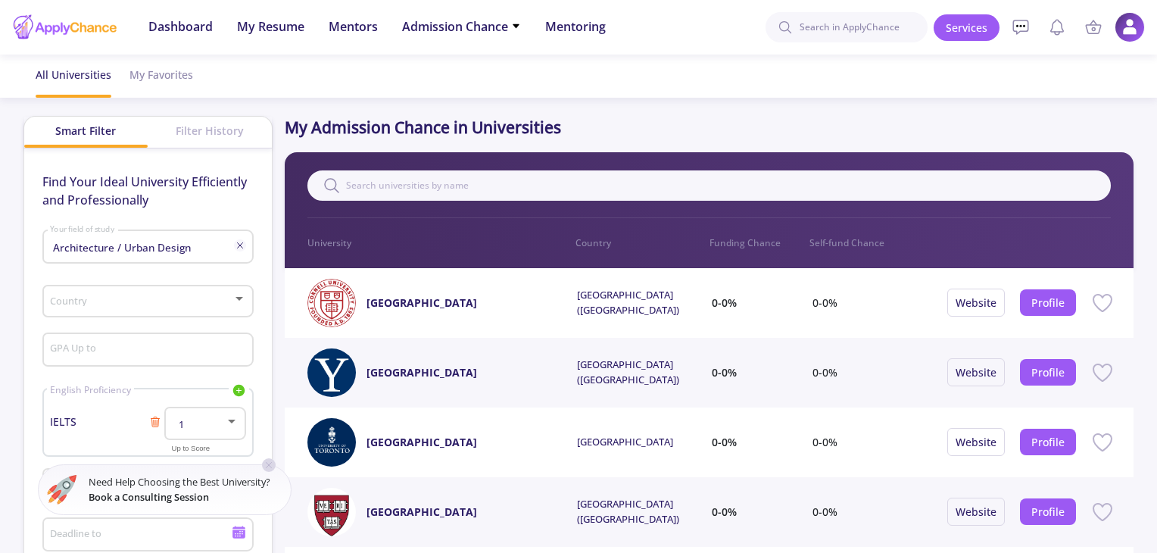
click at [169, 295] on div "Country" at bounding box center [147, 298] width 197 height 38
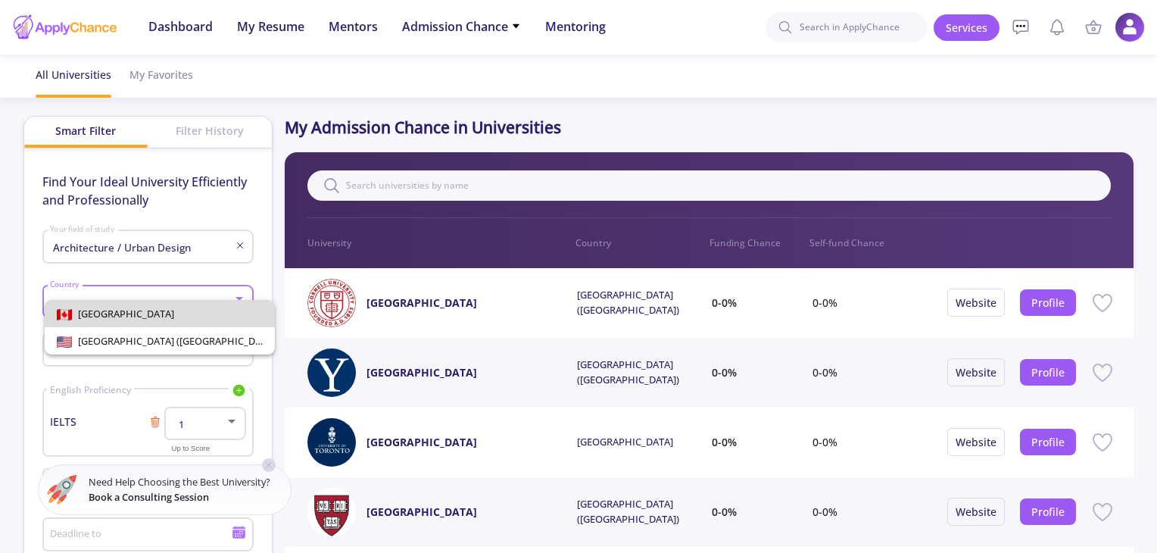
click at [161, 311] on span "[GEOGRAPHIC_DATA]" at bounding box center [160, 313] width 206 height 27
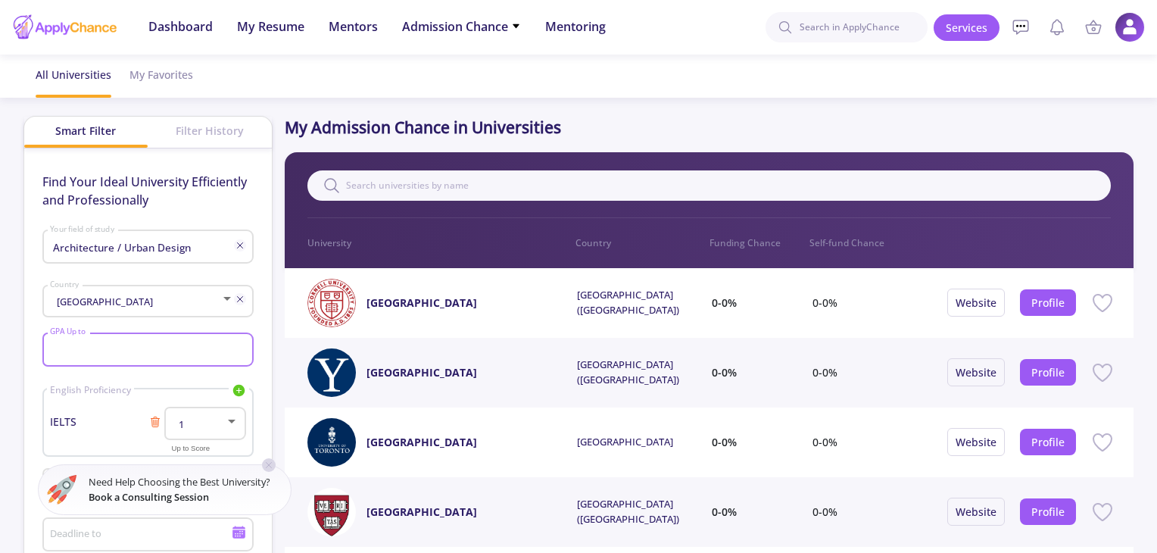
click at [142, 354] on input "GPA Up to" at bounding box center [149, 351] width 201 height 14
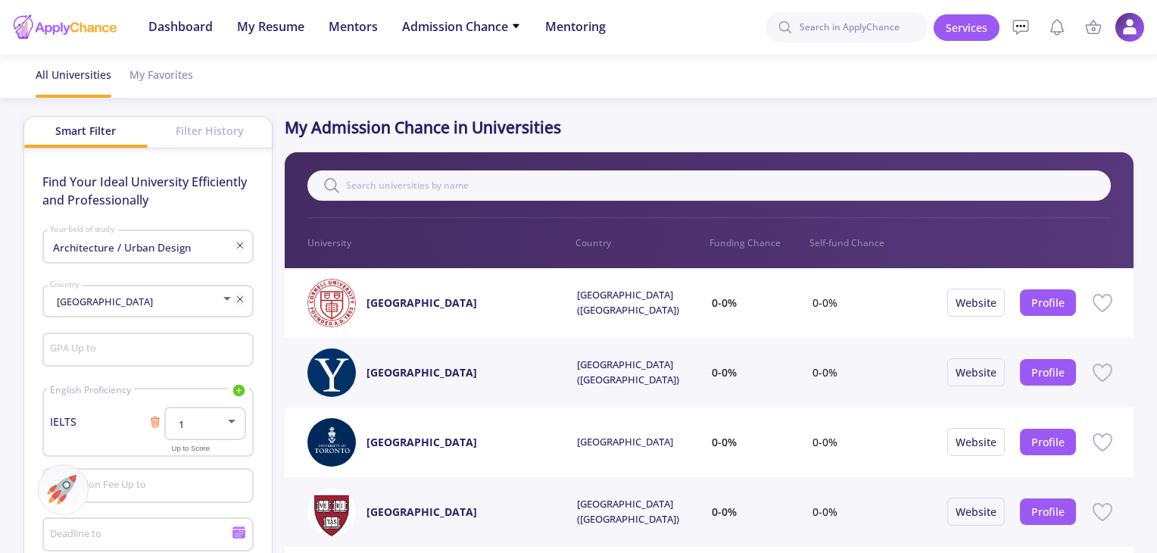
click at [215, 139] on div "Filter History" at bounding box center [210, 131] width 124 height 28
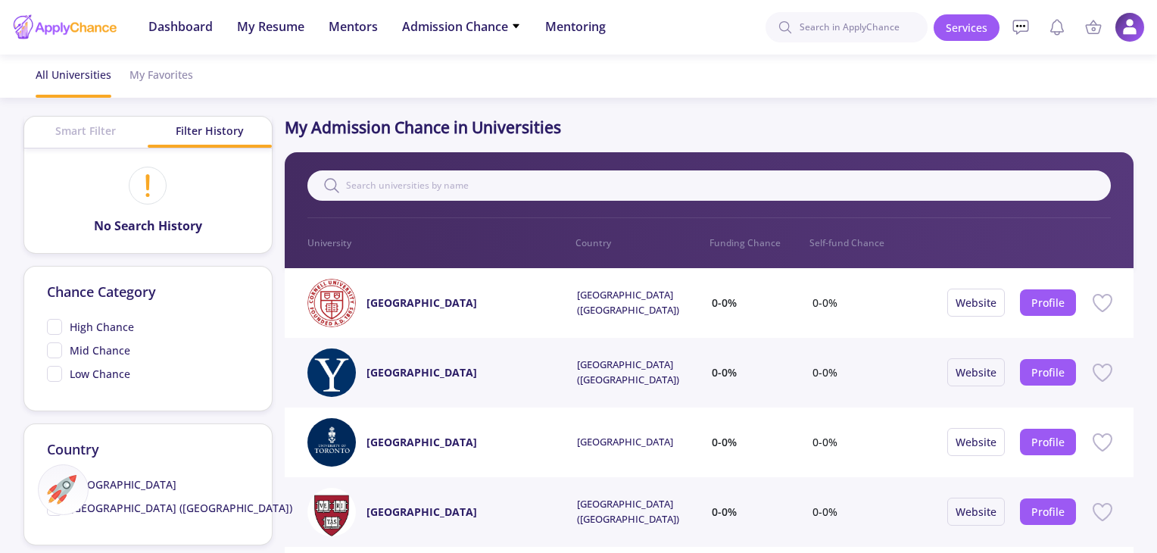
click at [97, 125] on div "Smart Filter" at bounding box center [86, 131] width 124 height 28
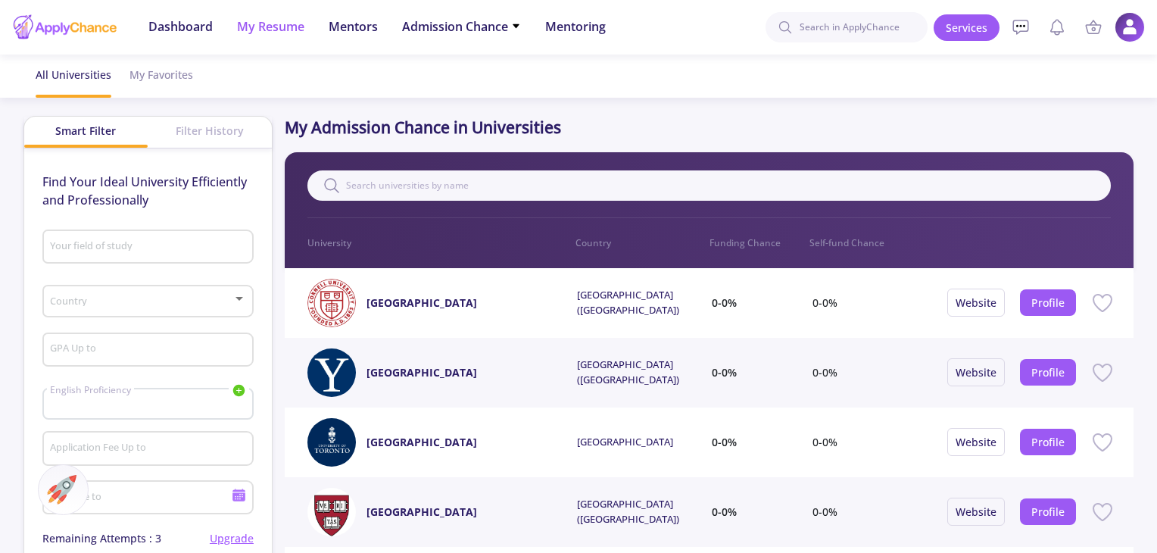
click at [281, 34] on span "My Resume" at bounding box center [270, 26] width 67 height 18
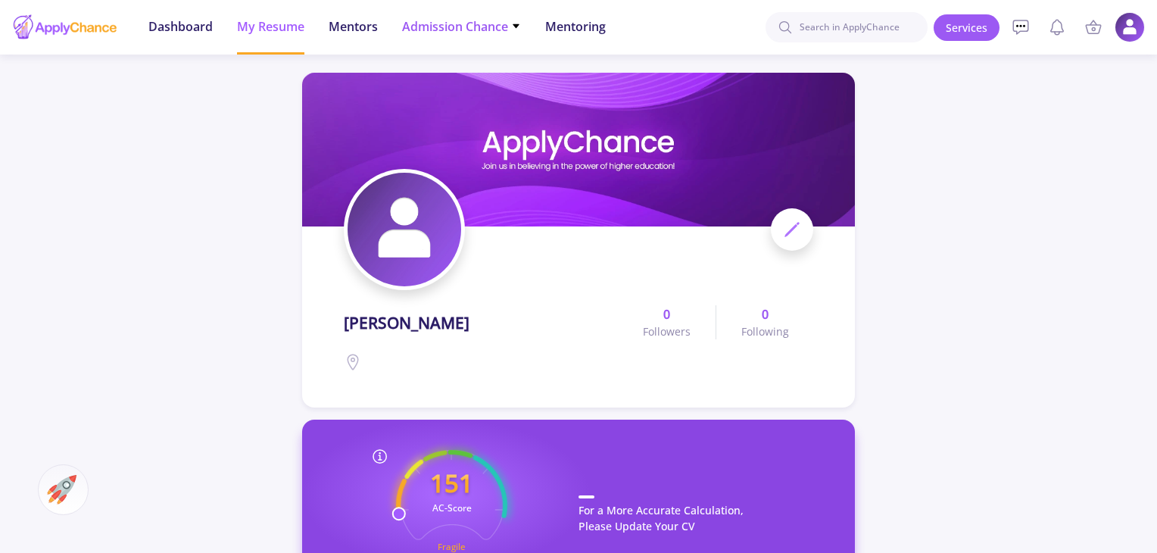
click at [477, 34] on span "Admission Chance" at bounding box center [461, 26] width 119 height 18
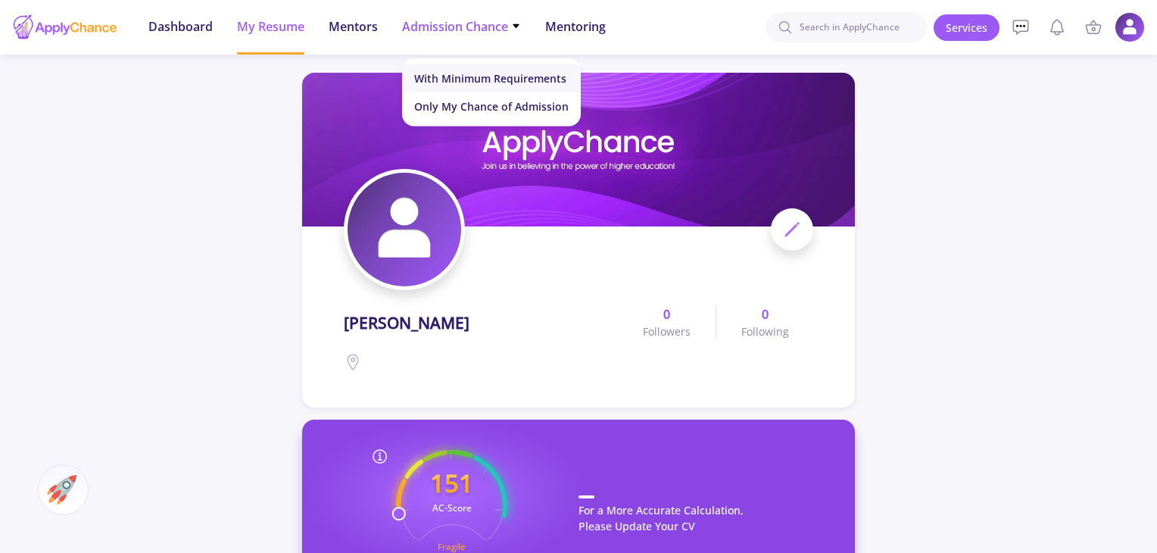
click at [536, 82] on link "With Minimum Requirements" at bounding box center [491, 78] width 179 height 28
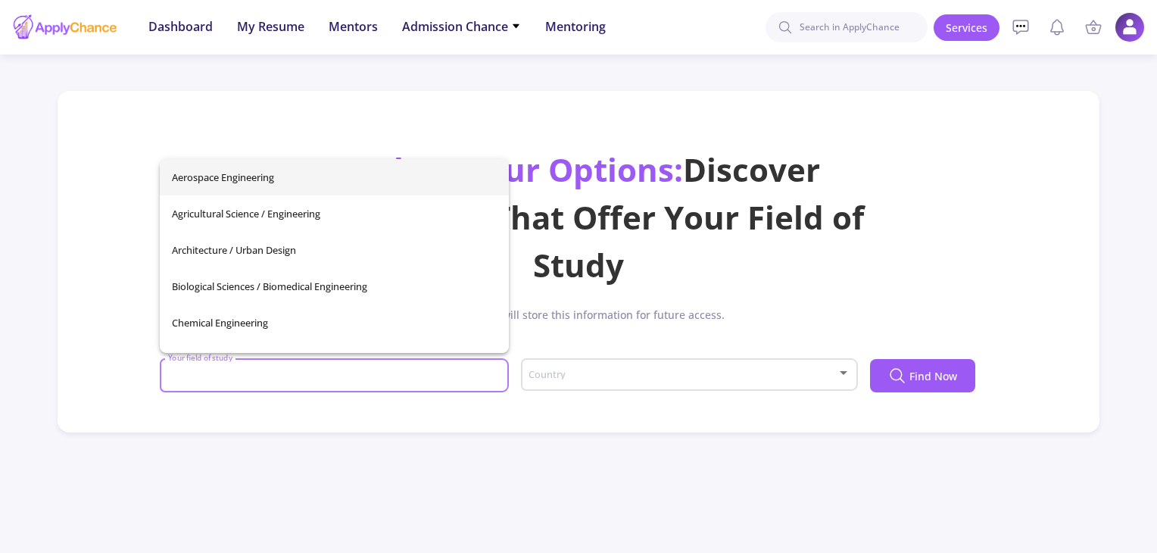
click at [373, 379] on input "Your field of study" at bounding box center [336, 377] width 339 height 14
drag, startPoint x: 236, startPoint y: 245, endPoint x: 470, endPoint y: 258, distance: 235.1
click at [236, 245] on span "Architecture / Urban Design" at bounding box center [334, 250] width 325 height 36
type input "Architecture / Urban Design"
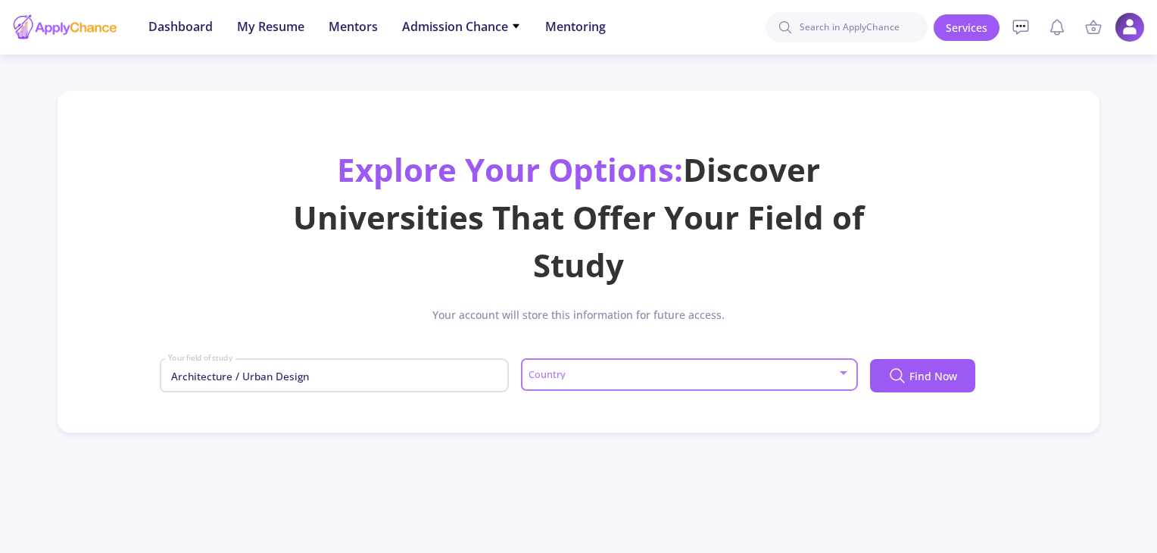
click at [595, 377] on span at bounding box center [684, 375] width 305 height 11
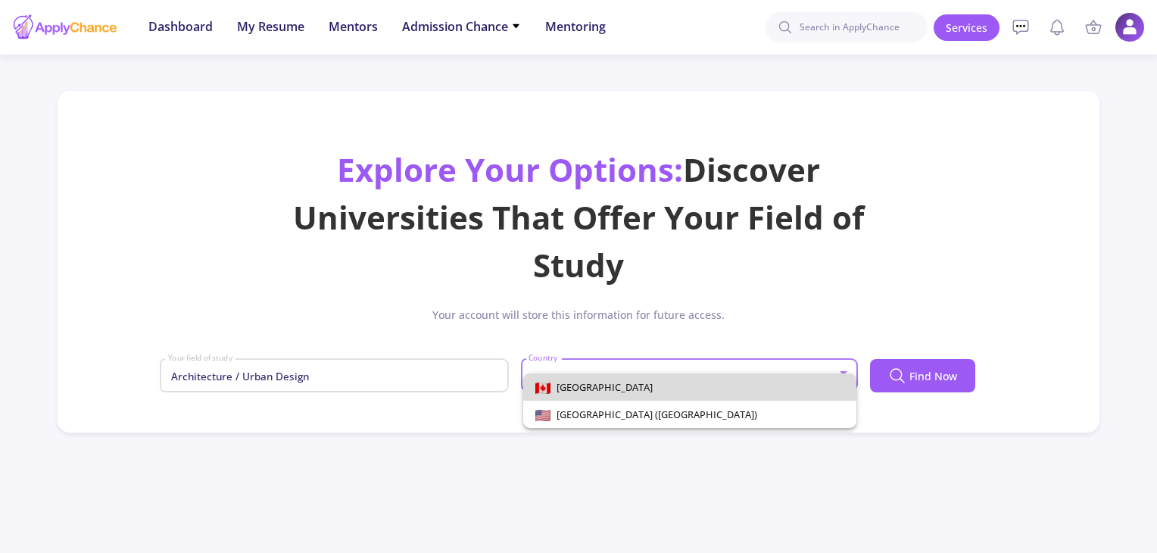
click at [598, 386] on span "[GEOGRAPHIC_DATA]" at bounding box center [689, 386] width 309 height 27
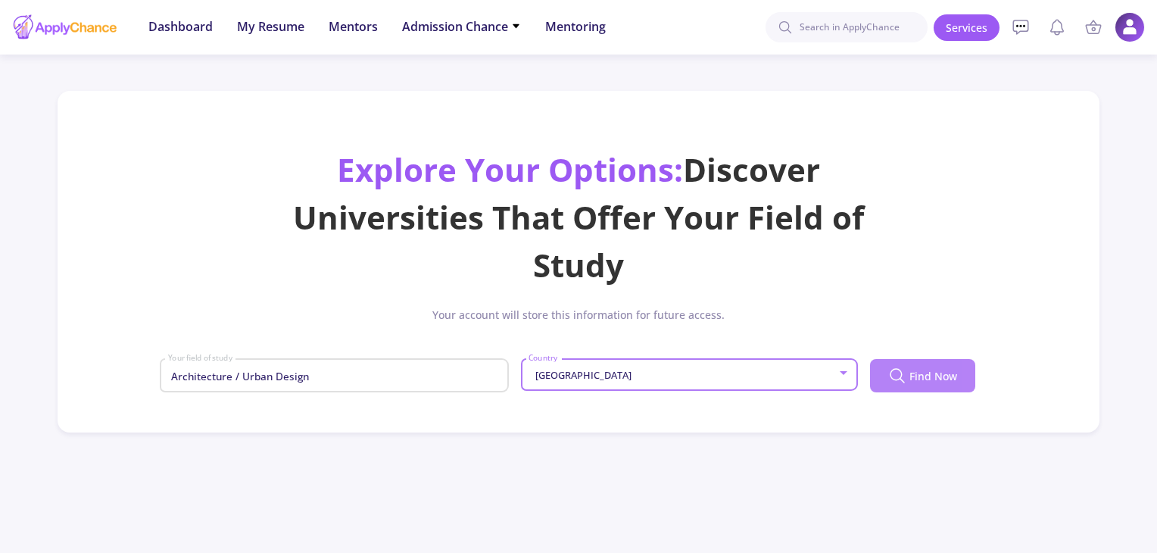
click at [903, 371] on icon at bounding box center [897, 376] width 18 height 18
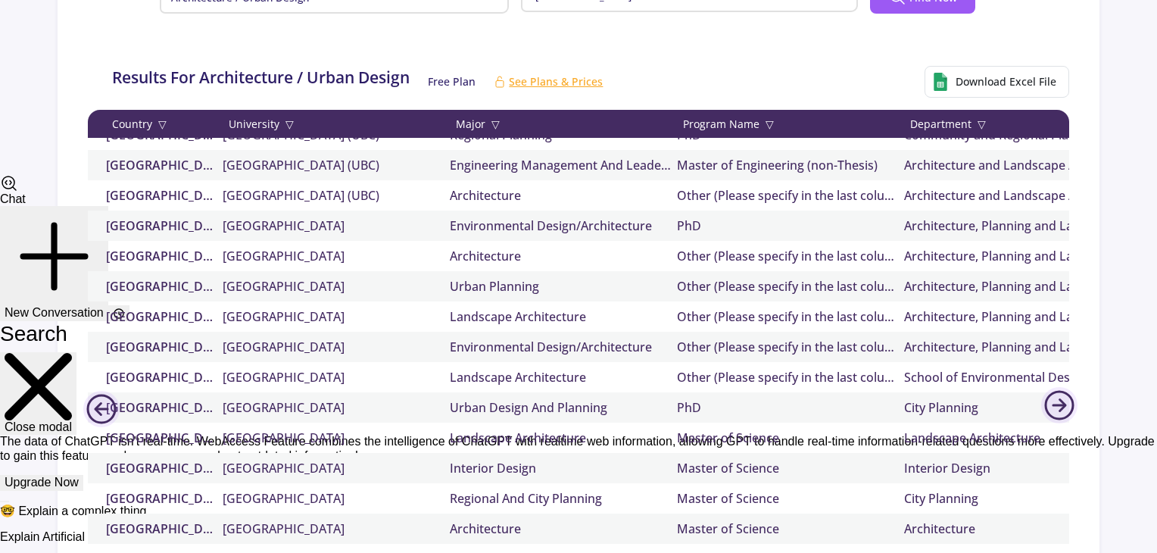
scroll to position [1298, 0]
